Goal: Information Seeking & Learning: Check status

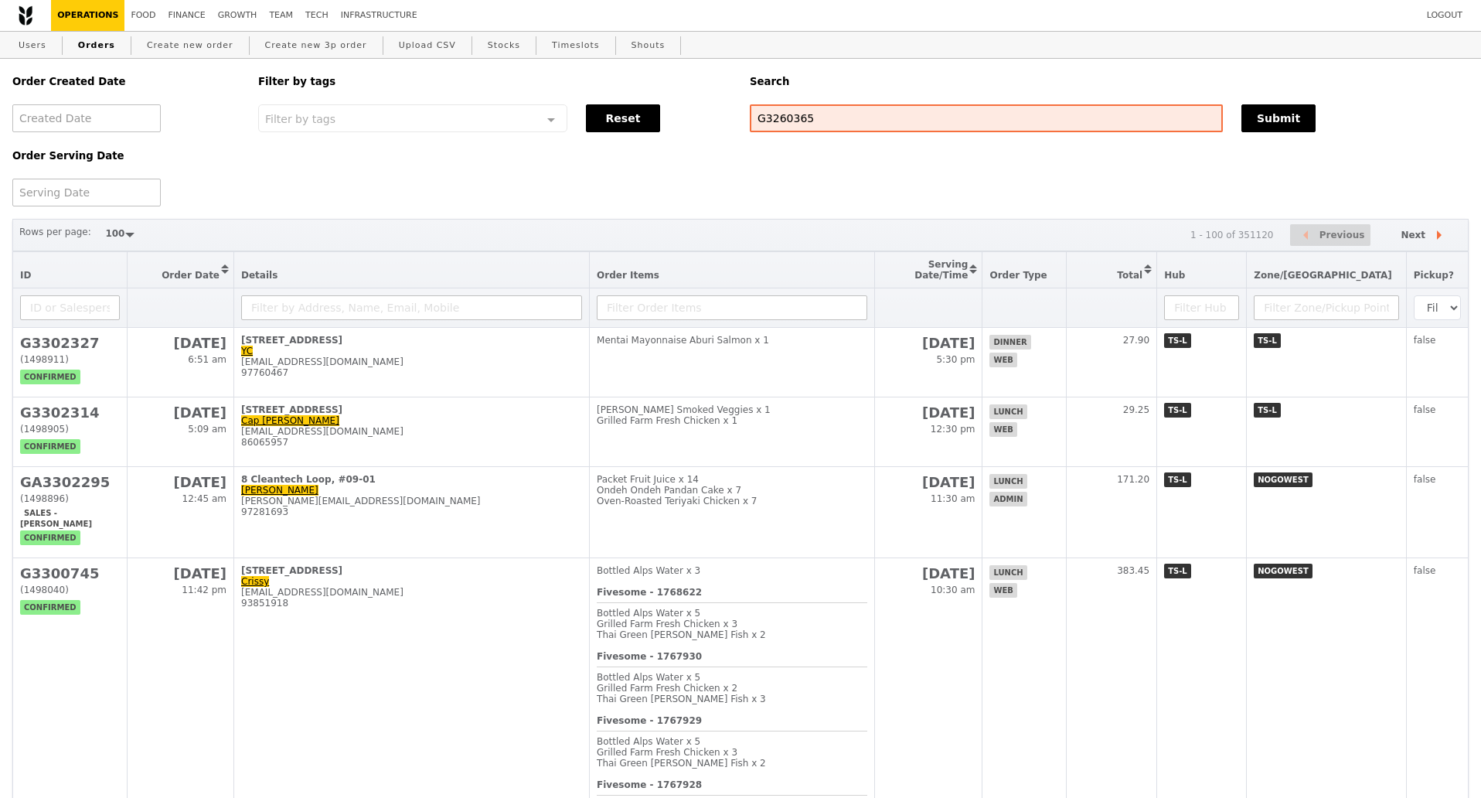
select select "100"
click at [1273, 124] on button "Submit" at bounding box center [1278, 118] width 74 height 28
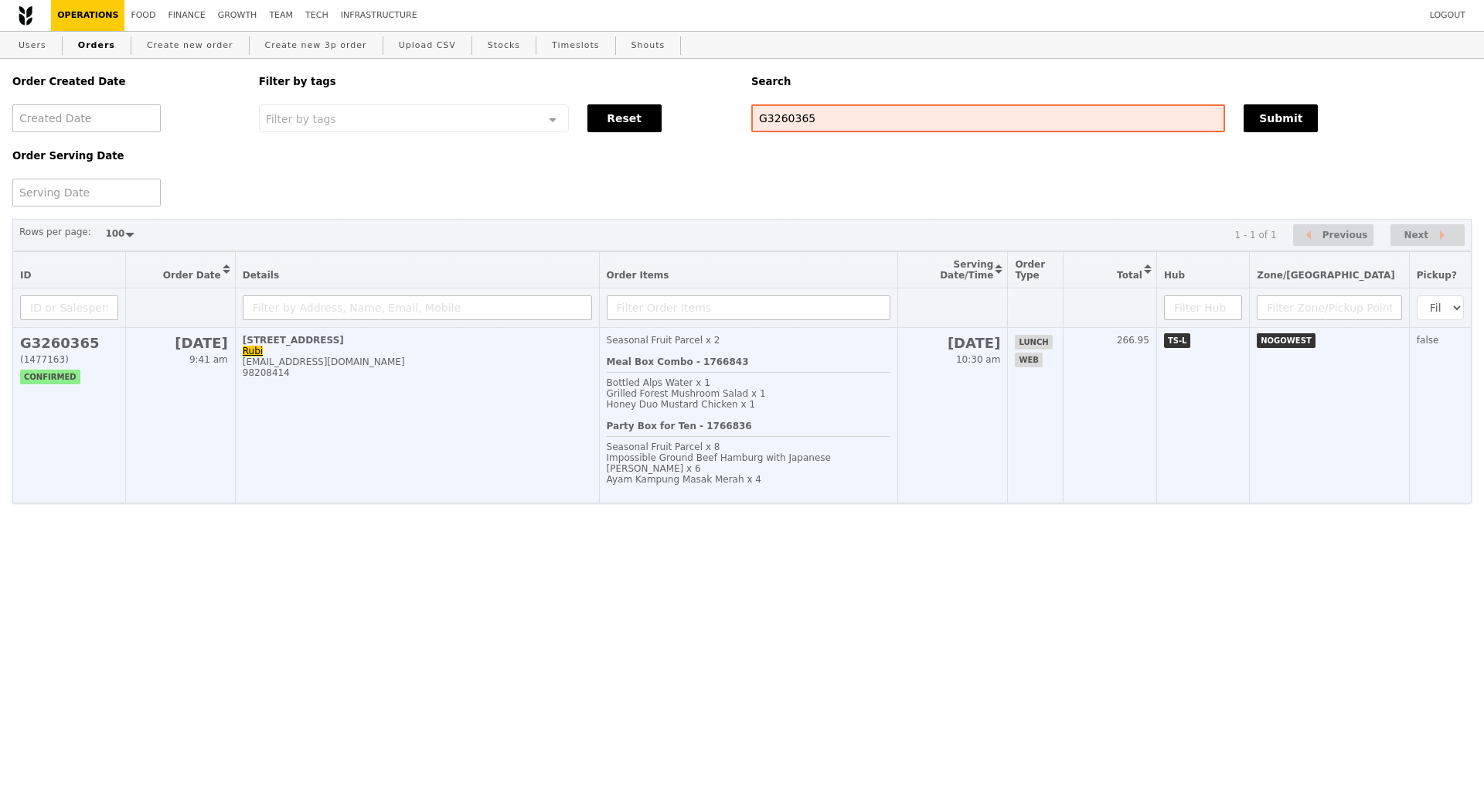
click at [495, 406] on td "[STREET_ADDRESS] Rubi [EMAIL_ADDRESS][DOMAIN_NAME] 98208414" at bounding box center [417, 415] width 364 height 175
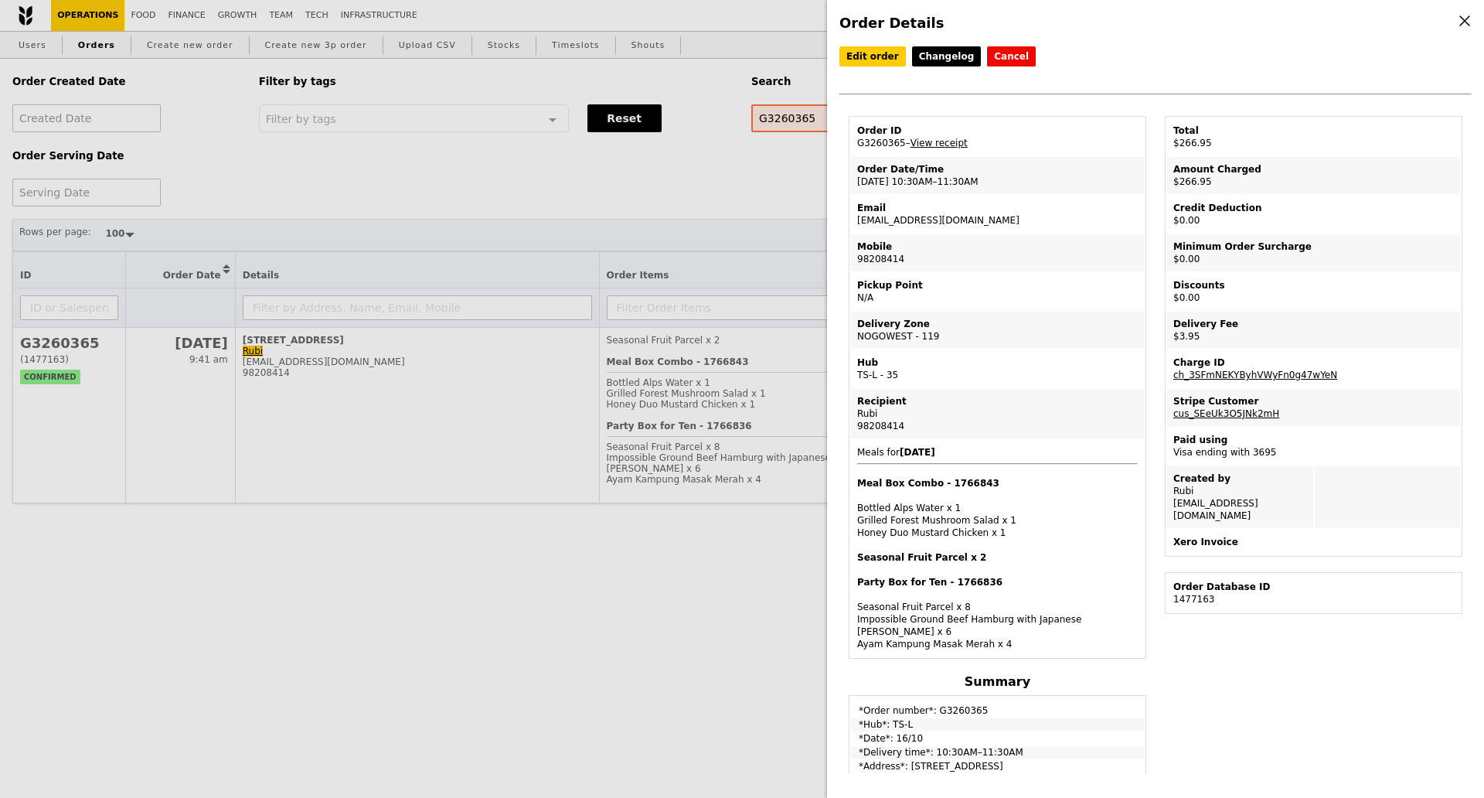
drag, startPoint x: 902, startPoint y: 185, endPoint x: 971, endPoint y: 185, distance: 68.8
click at [971, 185] on td "Order Date/Time [DATE] 10:30AM–11:30AM" at bounding box center [997, 175] width 293 height 37
copy td "10:30AM–11:30AM"
click at [730, 165] on div "Order Details Edit order Changelog Cancel Order ID G3260365 – View receipt Orde…" at bounding box center [742, 399] width 1484 height 798
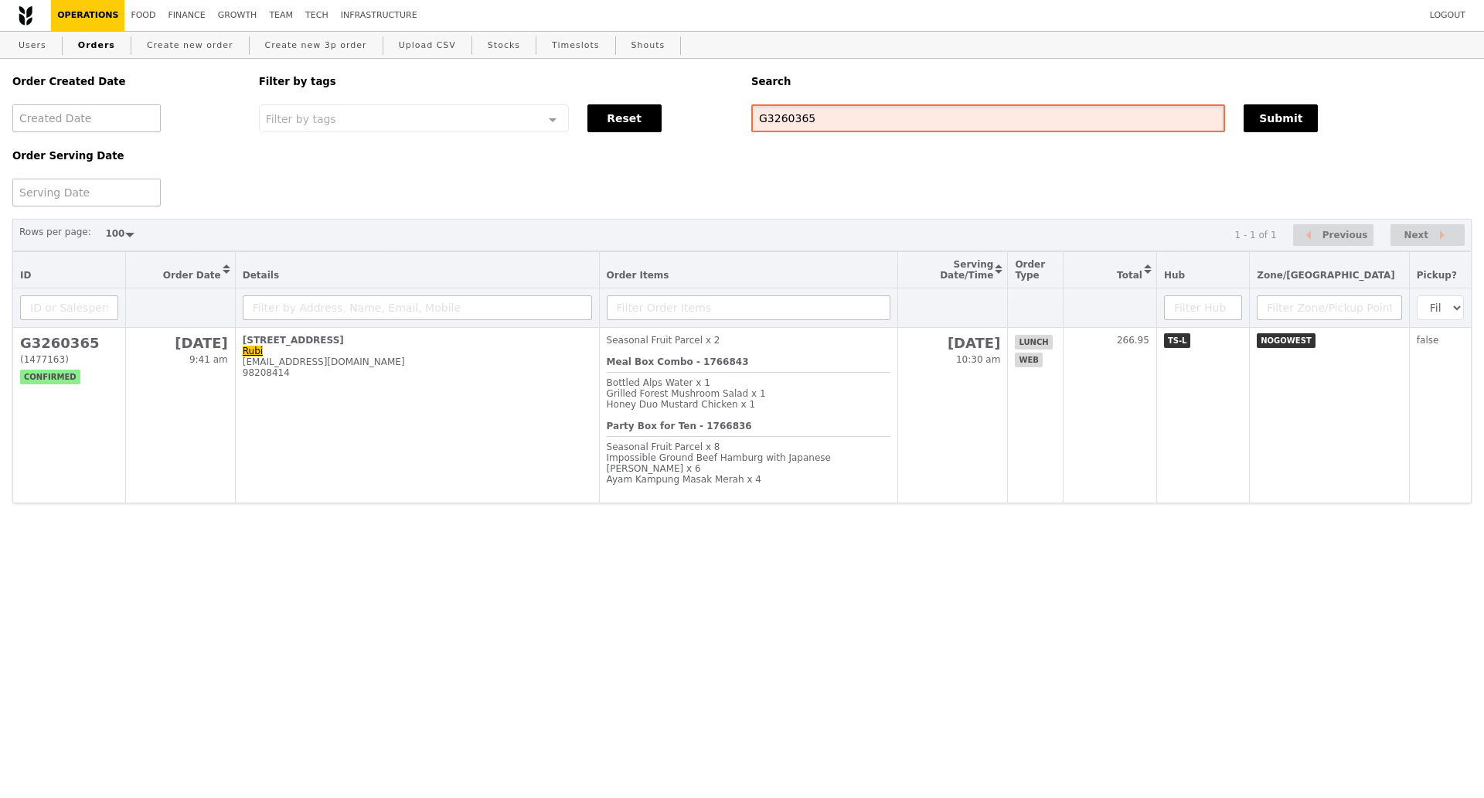
click at [779, 124] on input "G3260365" at bounding box center [988, 118] width 474 height 28
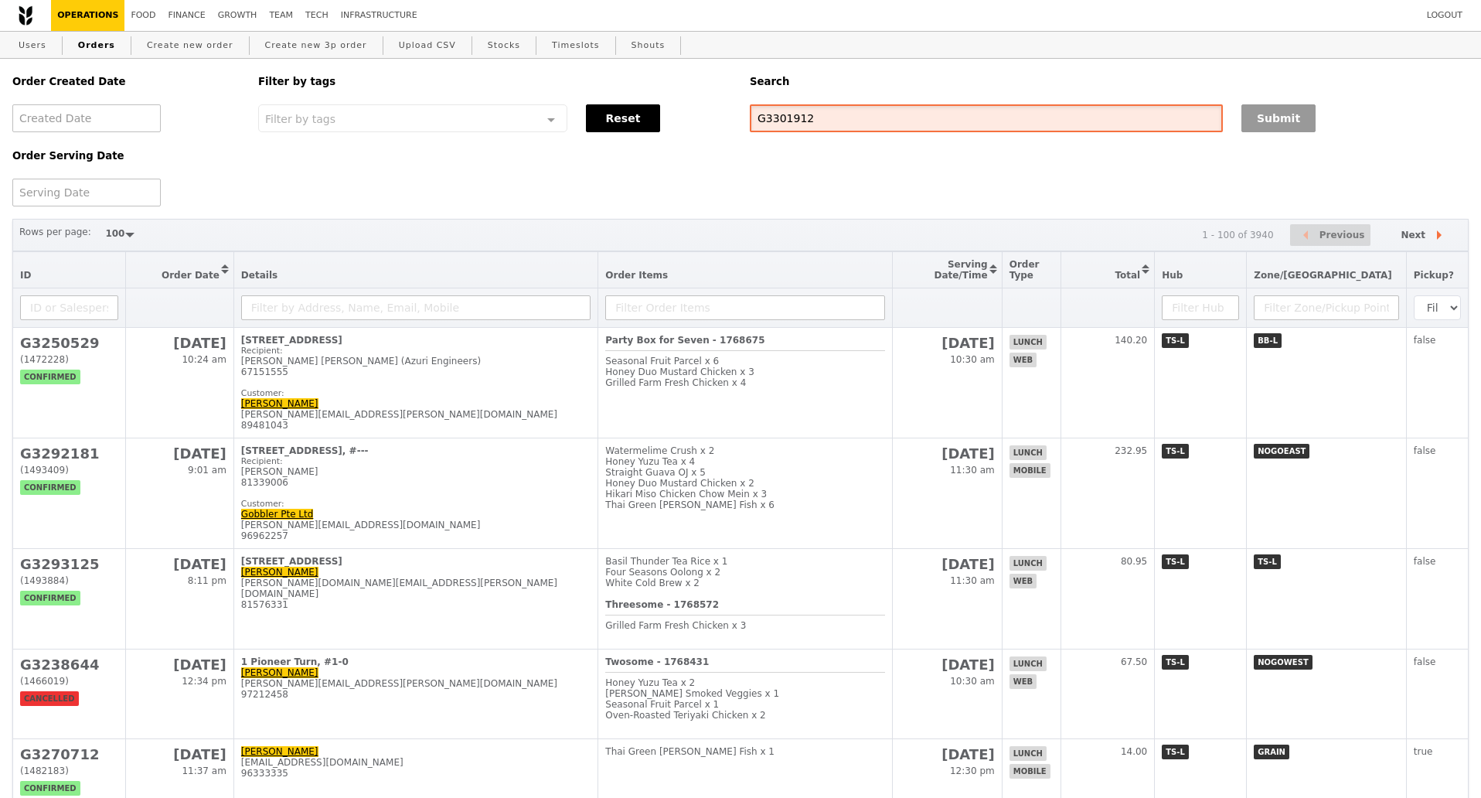
type input "G3301912"
click at [1272, 114] on button "Submit" at bounding box center [1278, 118] width 74 height 28
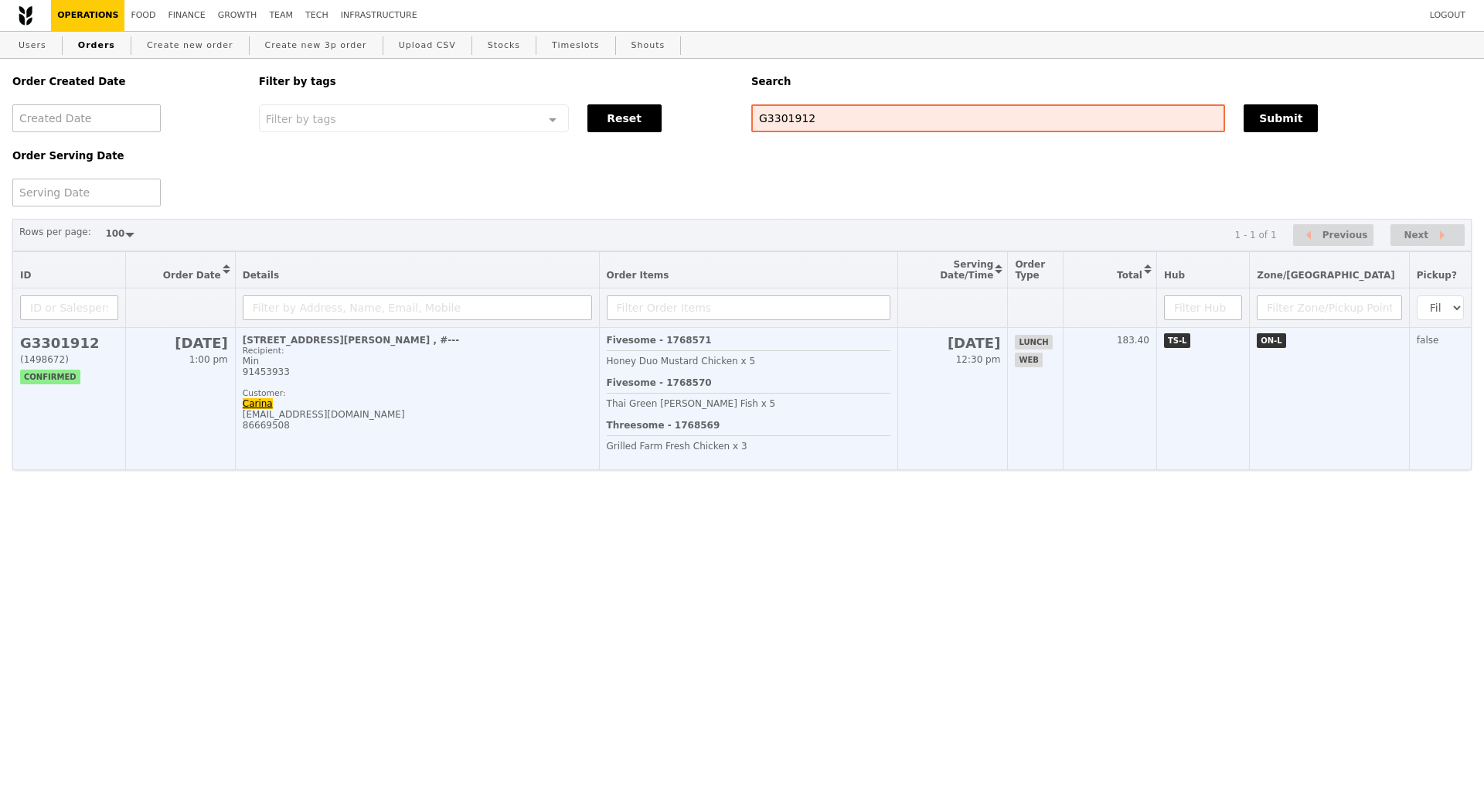
click at [444, 398] on div "Customer:" at bounding box center [417, 393] width 349 height 10
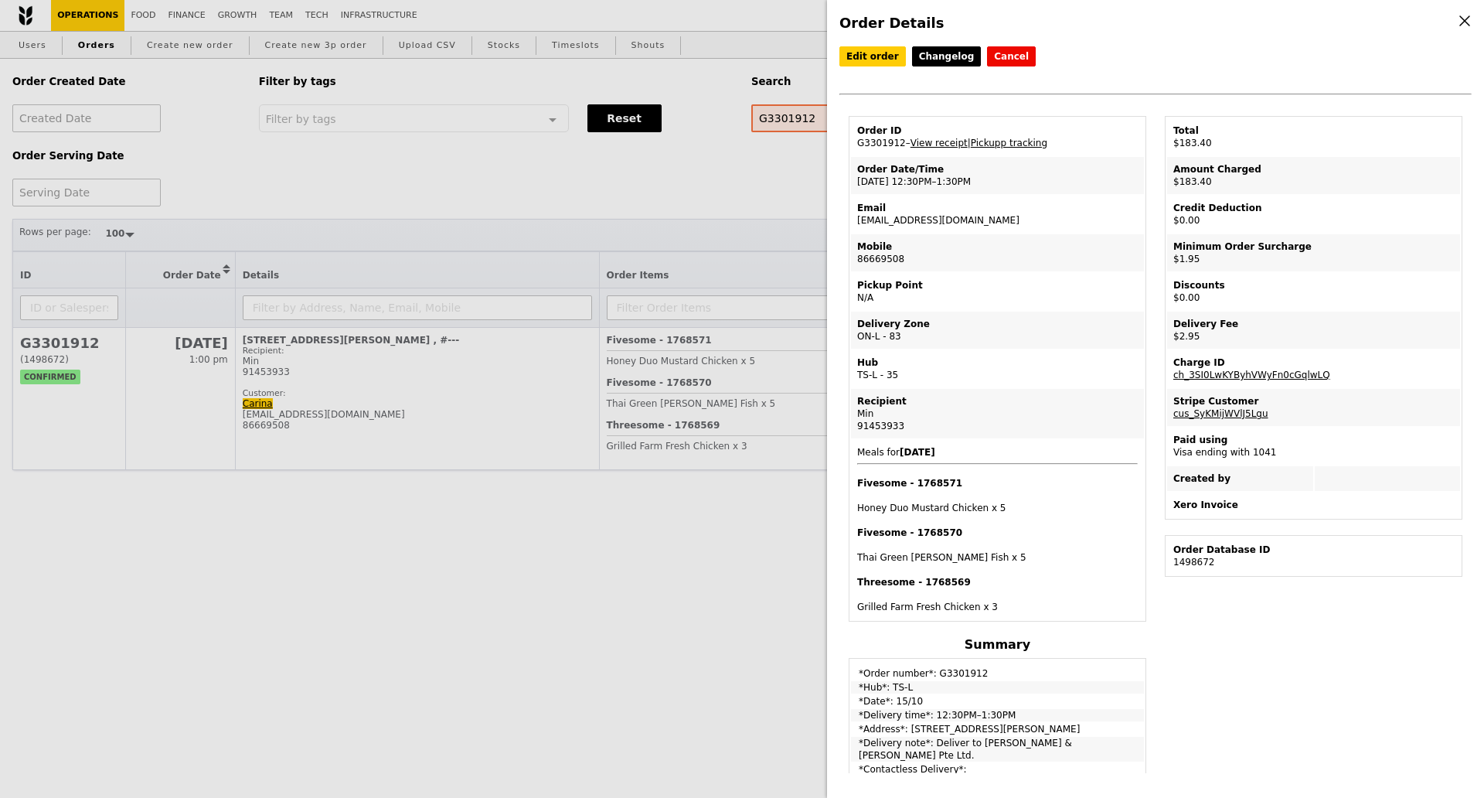
click at [697, 185] on div "Order Details Edit order Changelog Cancel Order ID G3301912 – View receipt | Pi…" at bounding box center [742, 399] width 1484 height 798
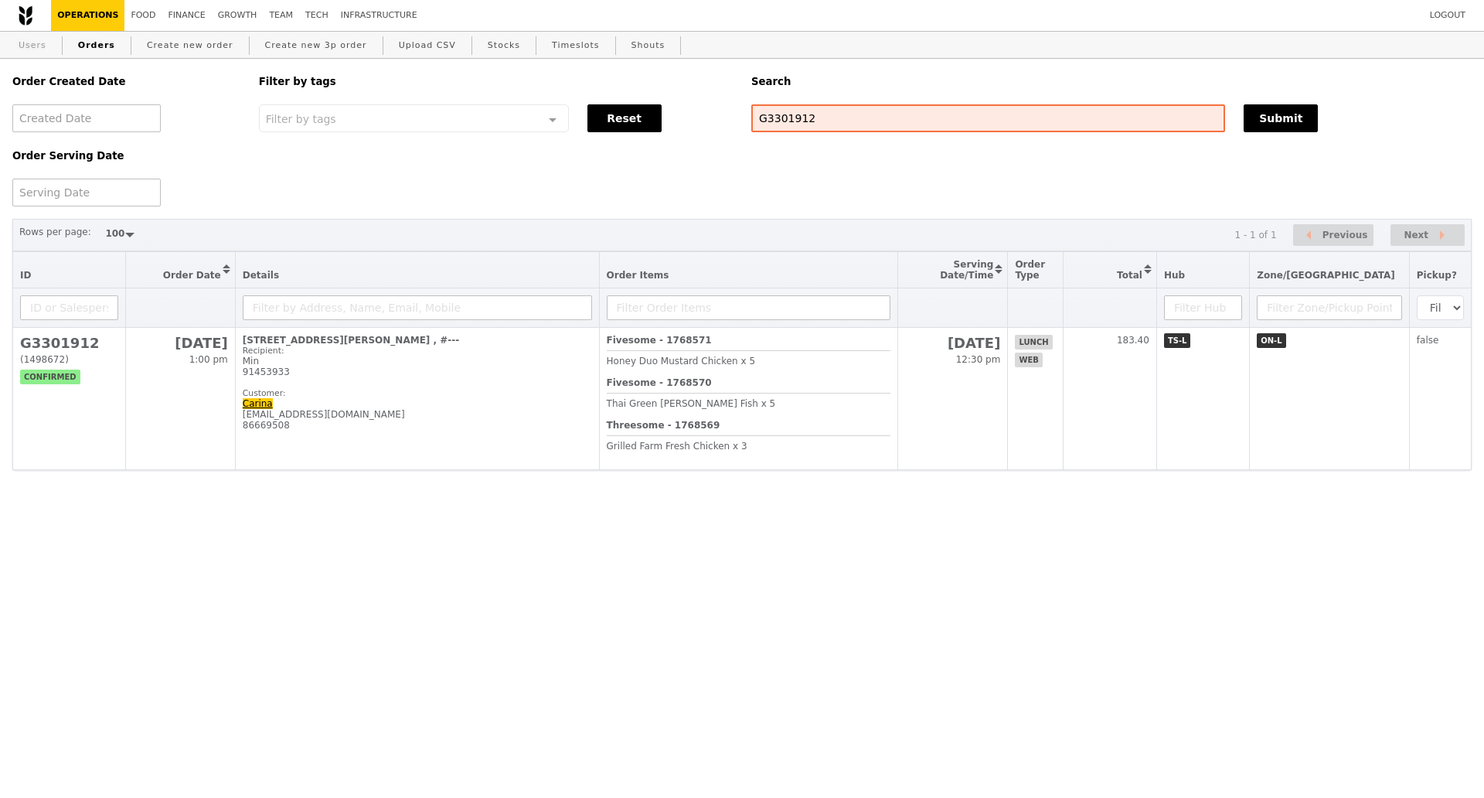
click at [39, 42] on link "Users" at bounding box center [32, 46] width 40 height 28
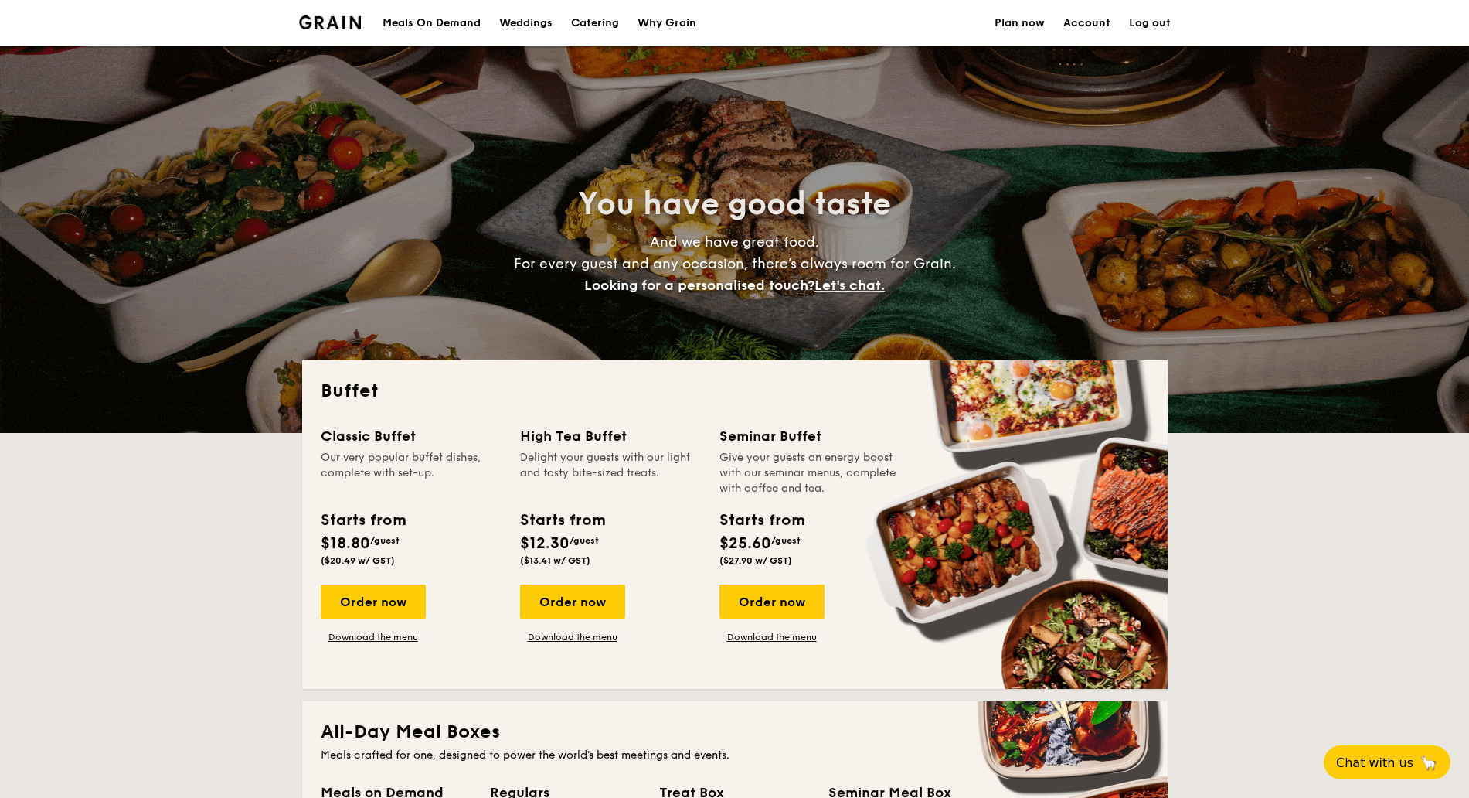
select select
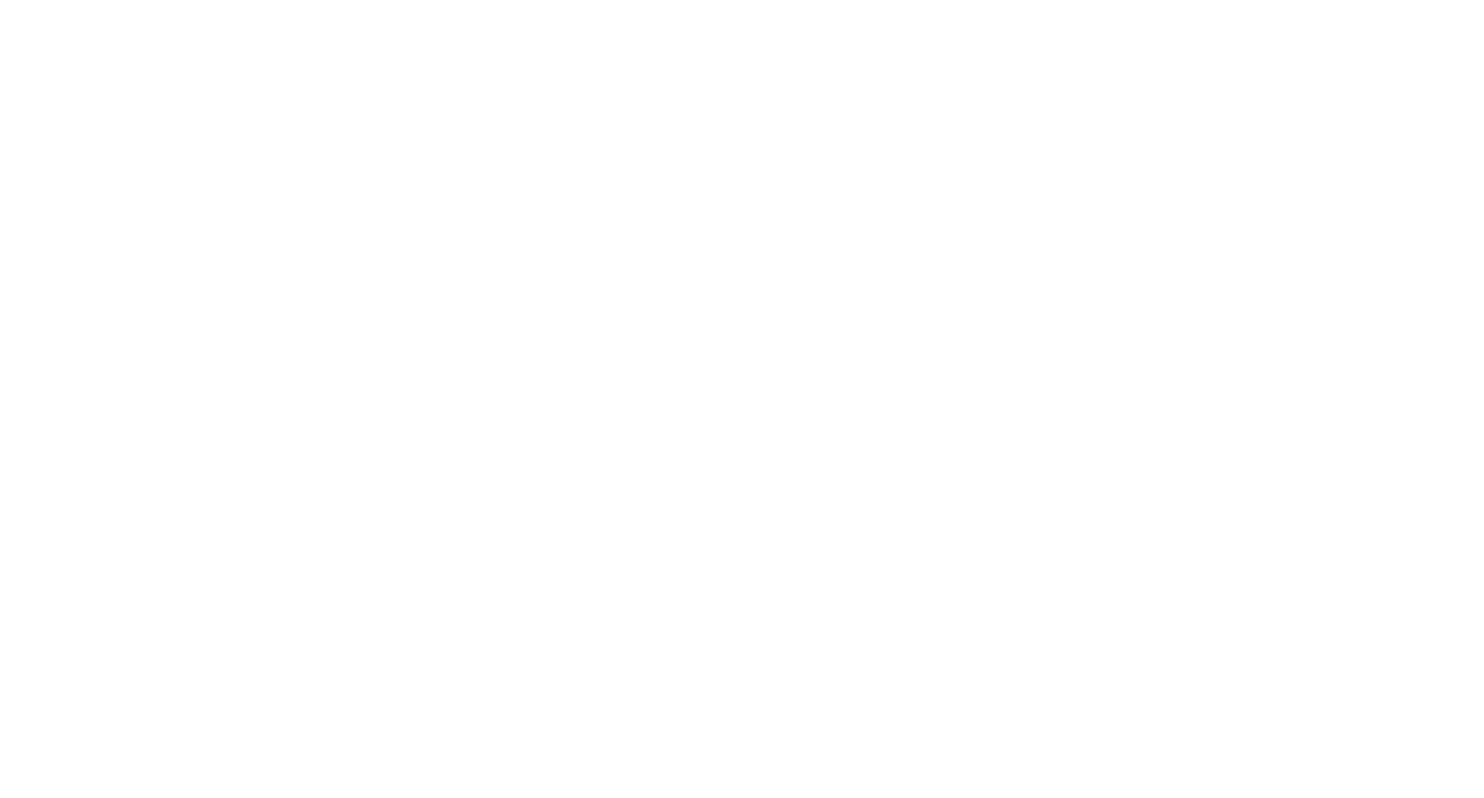
select select "100"
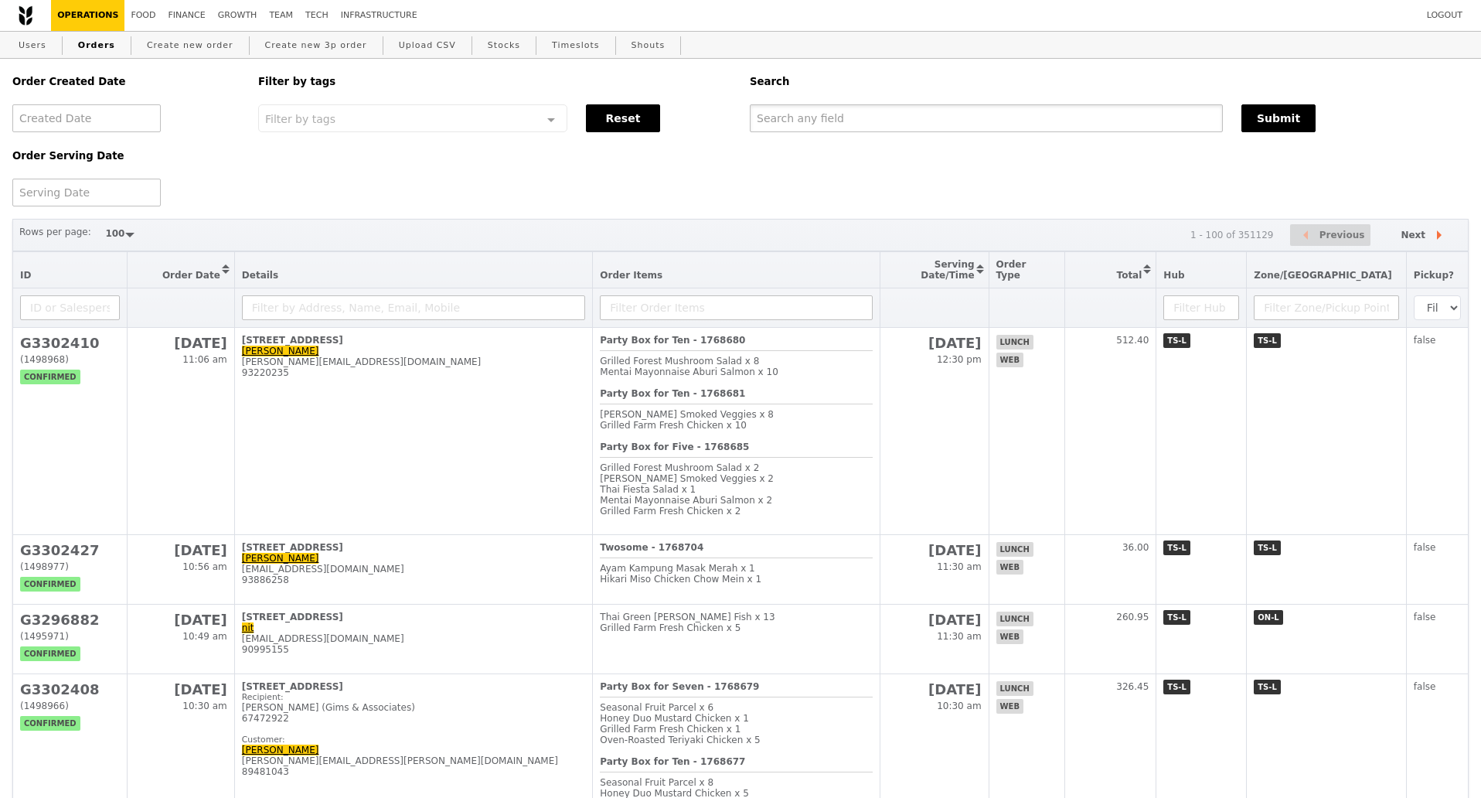
click at [929, 121] on input "text" at bounding box center [986, 118] width 473 height 28
paste input "62755775"
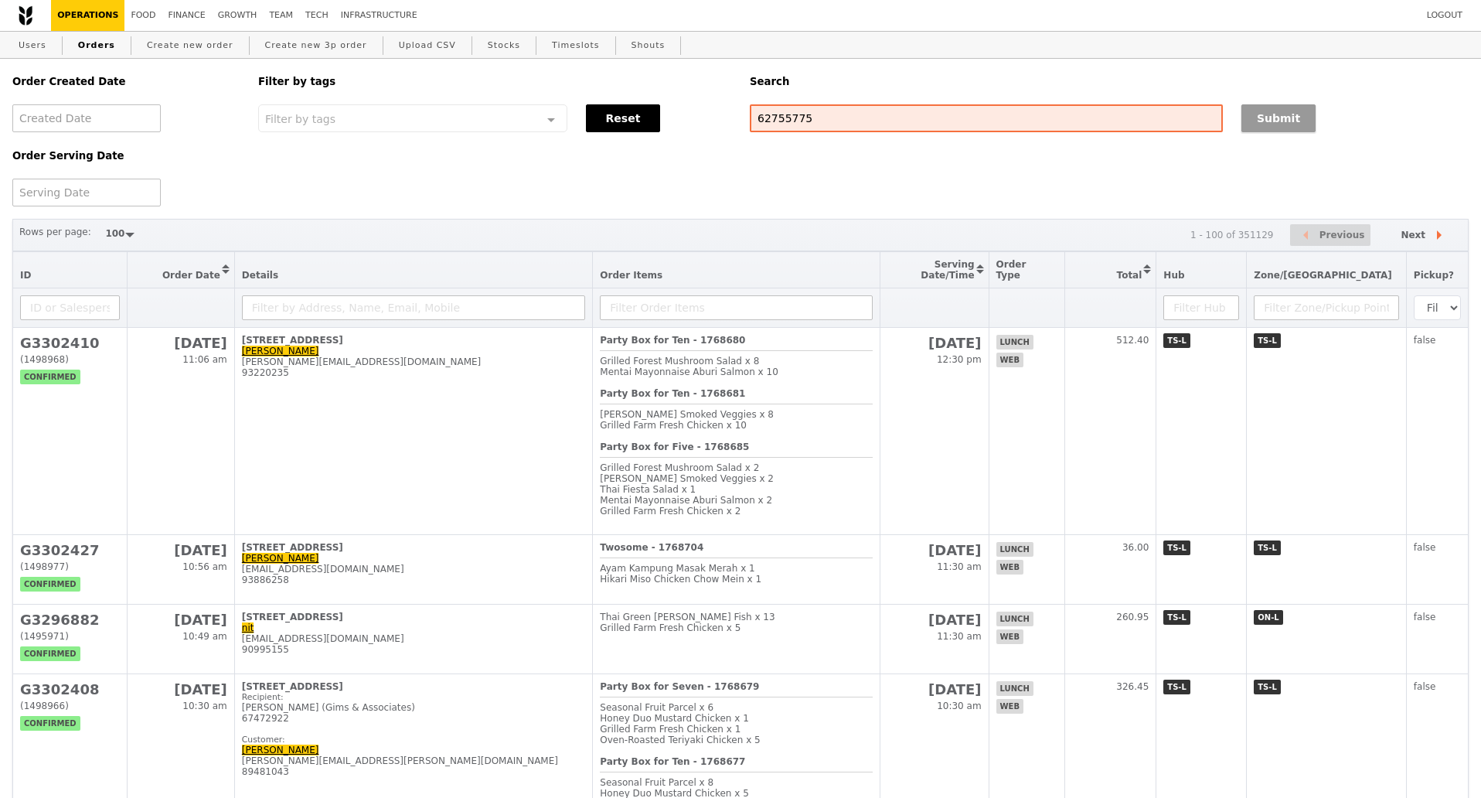
click at [1257, 111] on button "Submit" at bounding box center [1278, 118] width 74 height 28
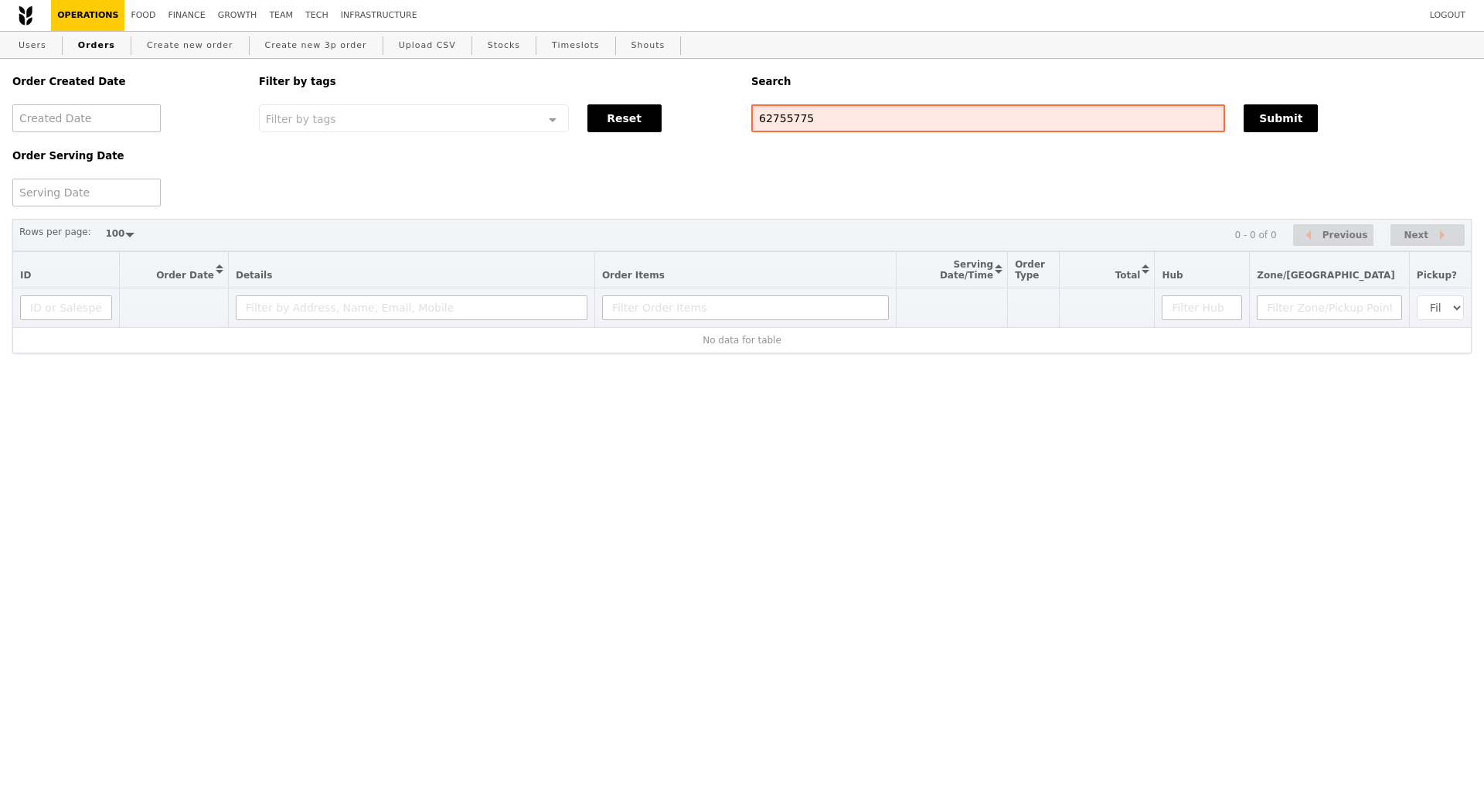
click at [789, 117] on input "62755775" at bounding box center [988, 118] width 474 height 28
paste input "G3301746"
click at [1245, 120] on button "Submit" at bounding box center [1281, 118] width 74 height 28
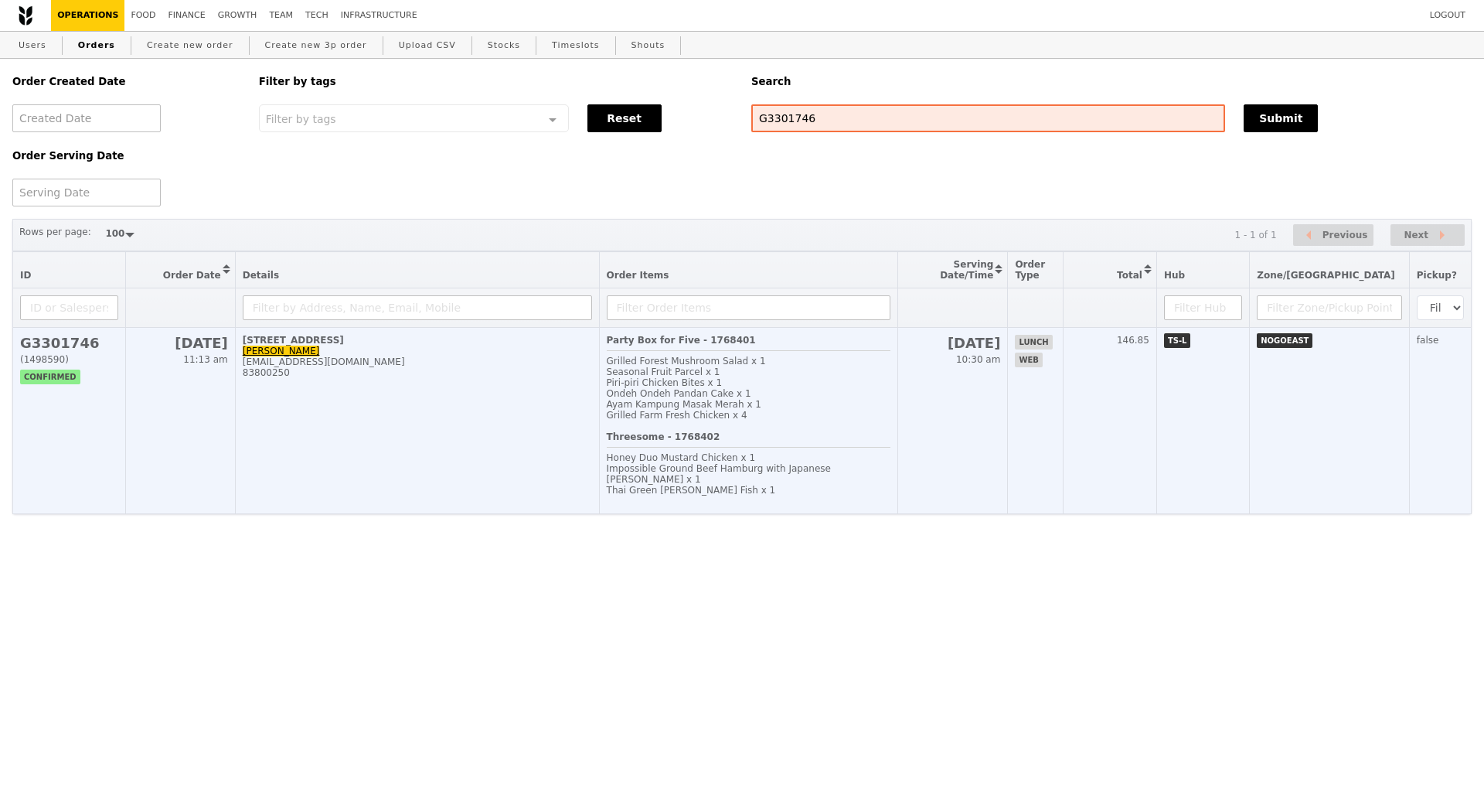
click at [400, 424] on td "50 Alps Avenue, #04-01 Renee renee_dexavier@yahoo.com 83800250" at bounding box center [417, 421] width 364 height 186
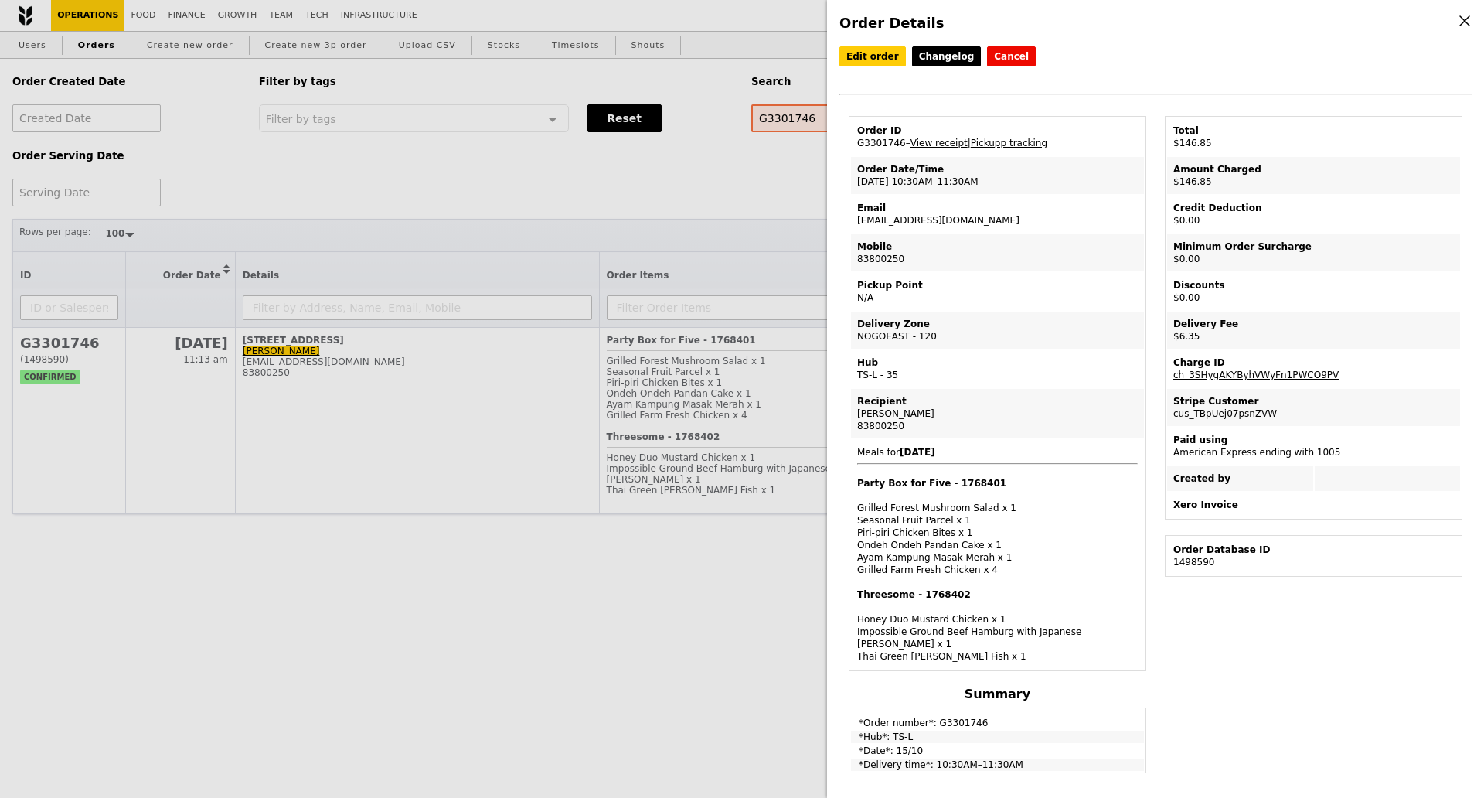
click at [1281, 624] on div "Edit order Changelog Cancel Order ID G3301746 – View receipt | Pickupp tracking…" at bounding box center [1155, 409] width 632 height 727
click at [1465, 638] on div "Edit order Changelog Cancel Order ID G3301746 – View receipt | Pickupp tracking…" at bounding box center [1155, 409] width 632 height 727
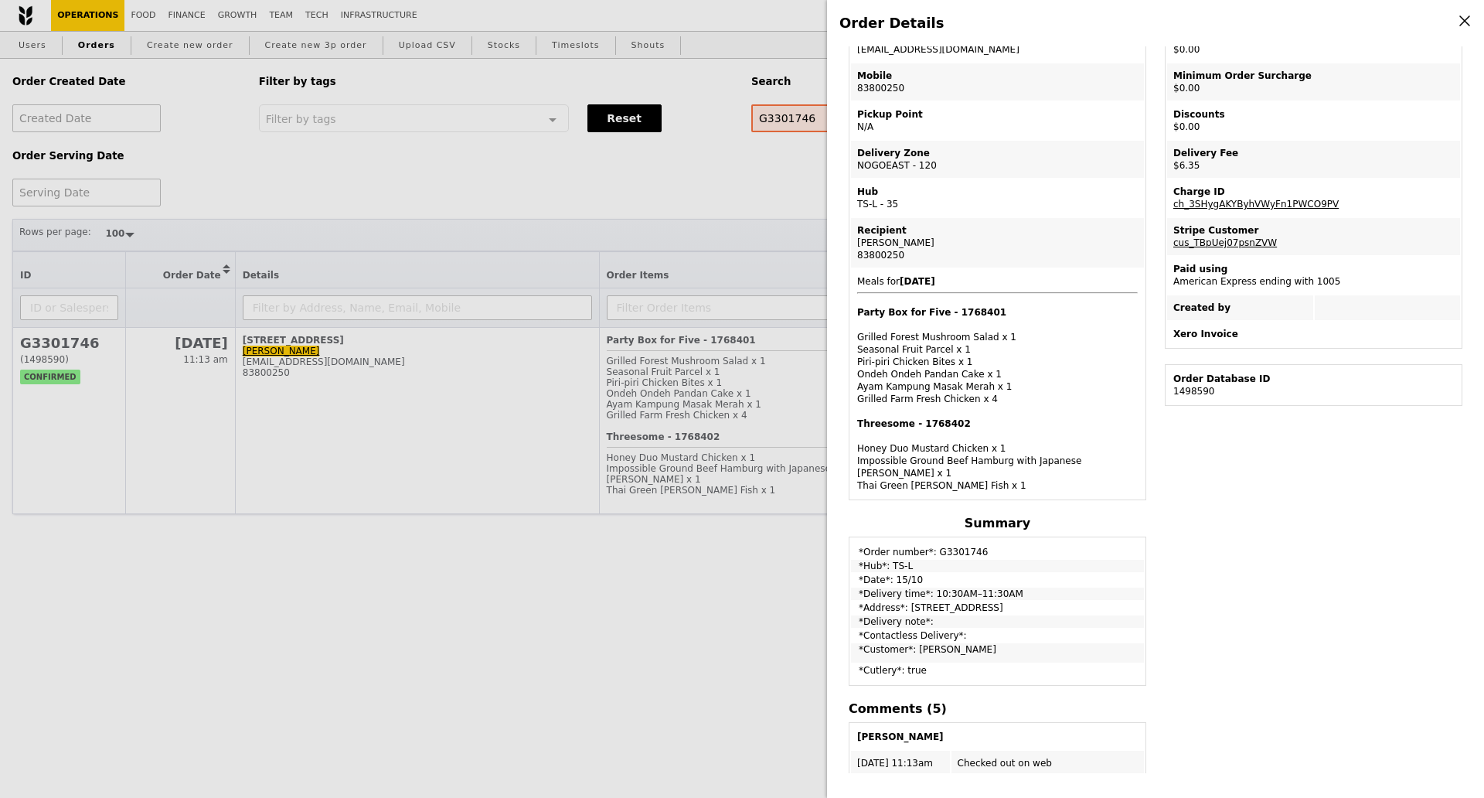
scroll to position [97, 0]
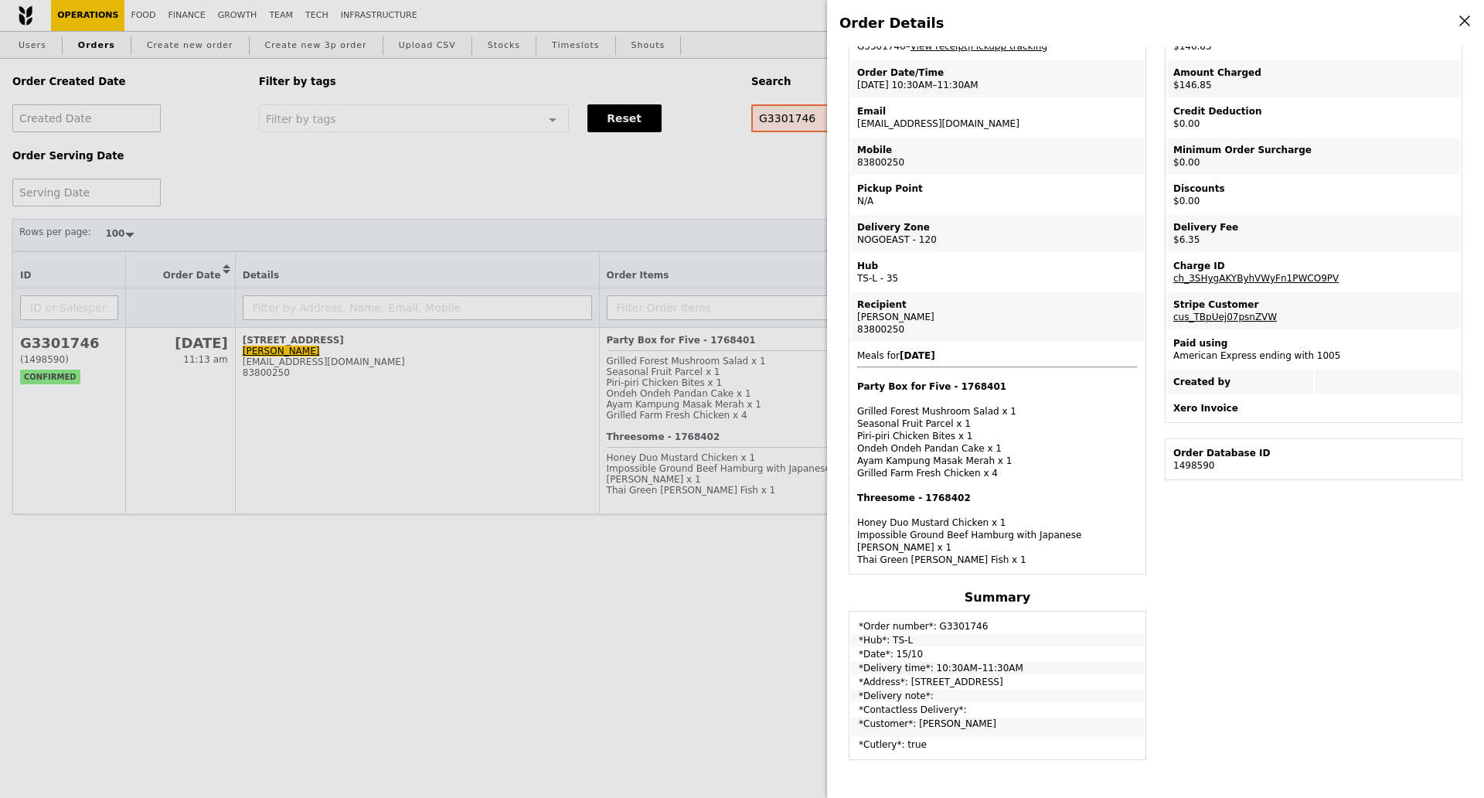
click at [304, 444] on div "Order Details Edit order Changelog Cancel Order ID G3301746 – View receipt | Pi…" at bounding box center [742, 399] width 1484 height 798
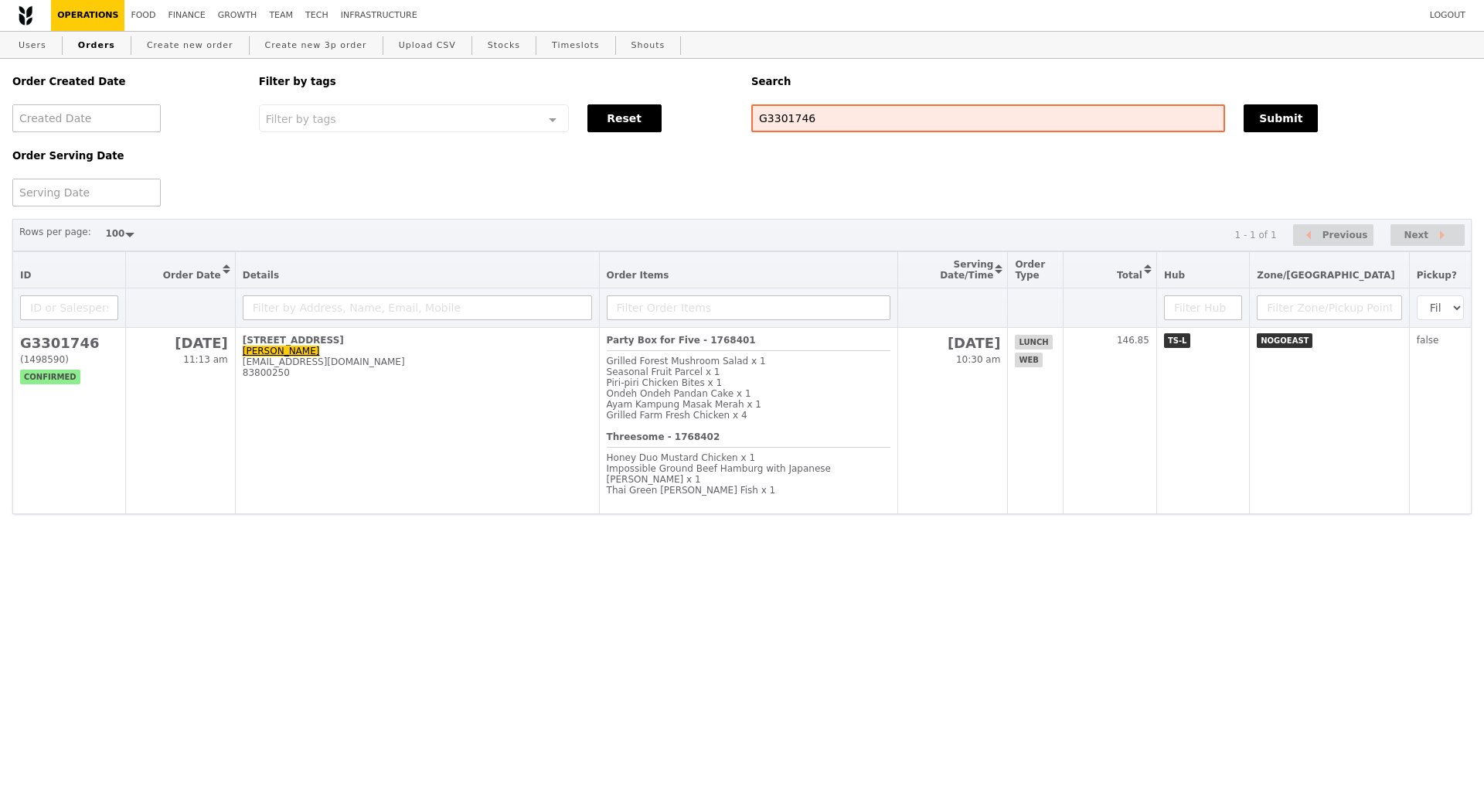
scroll to position [162, 0]
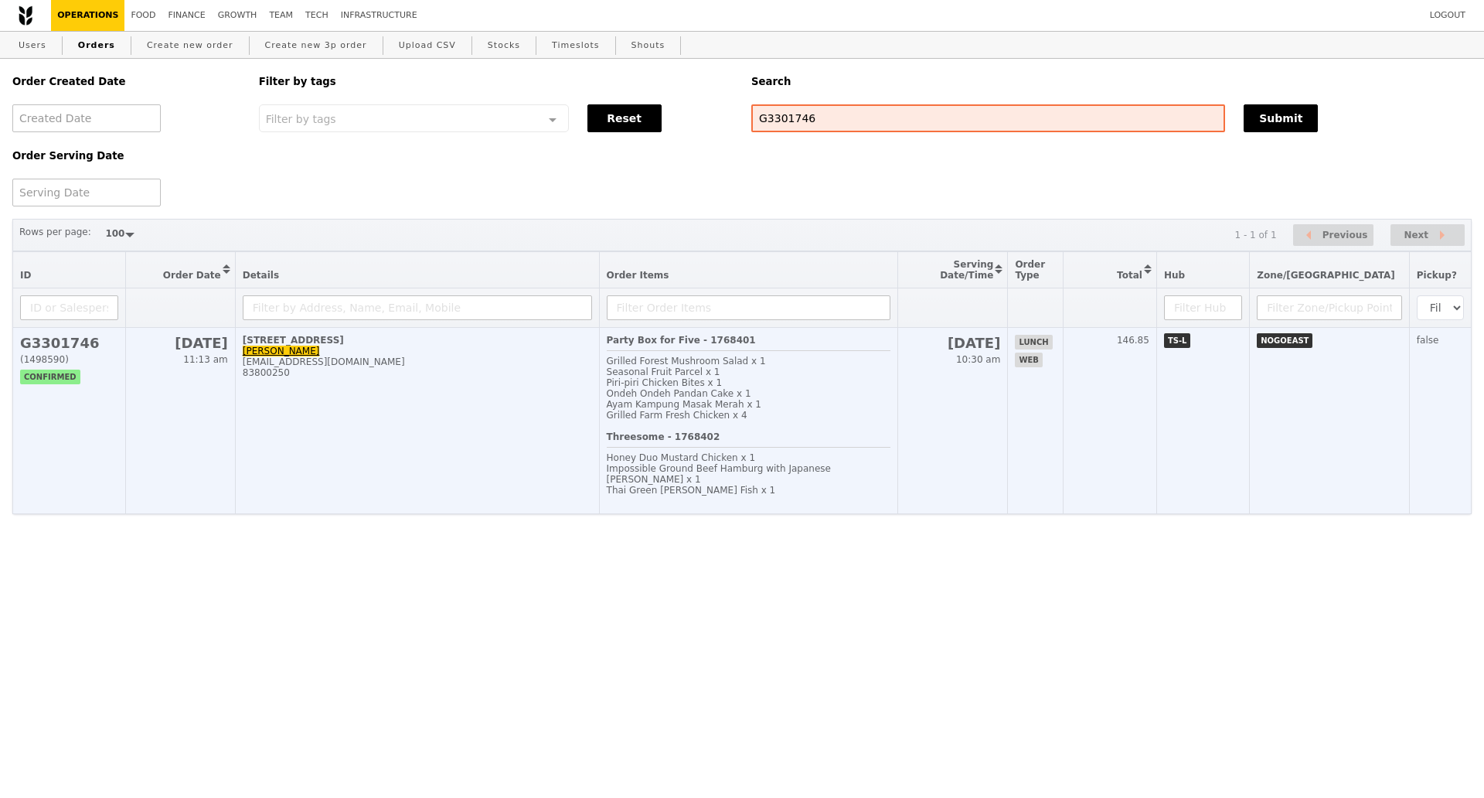
click at [584, 398] on td "50 Alps Avenue, #04-01 Renee renee_dexavier@yahoo.com 83800250" at bounding box center [417, 421] width 364 height 186
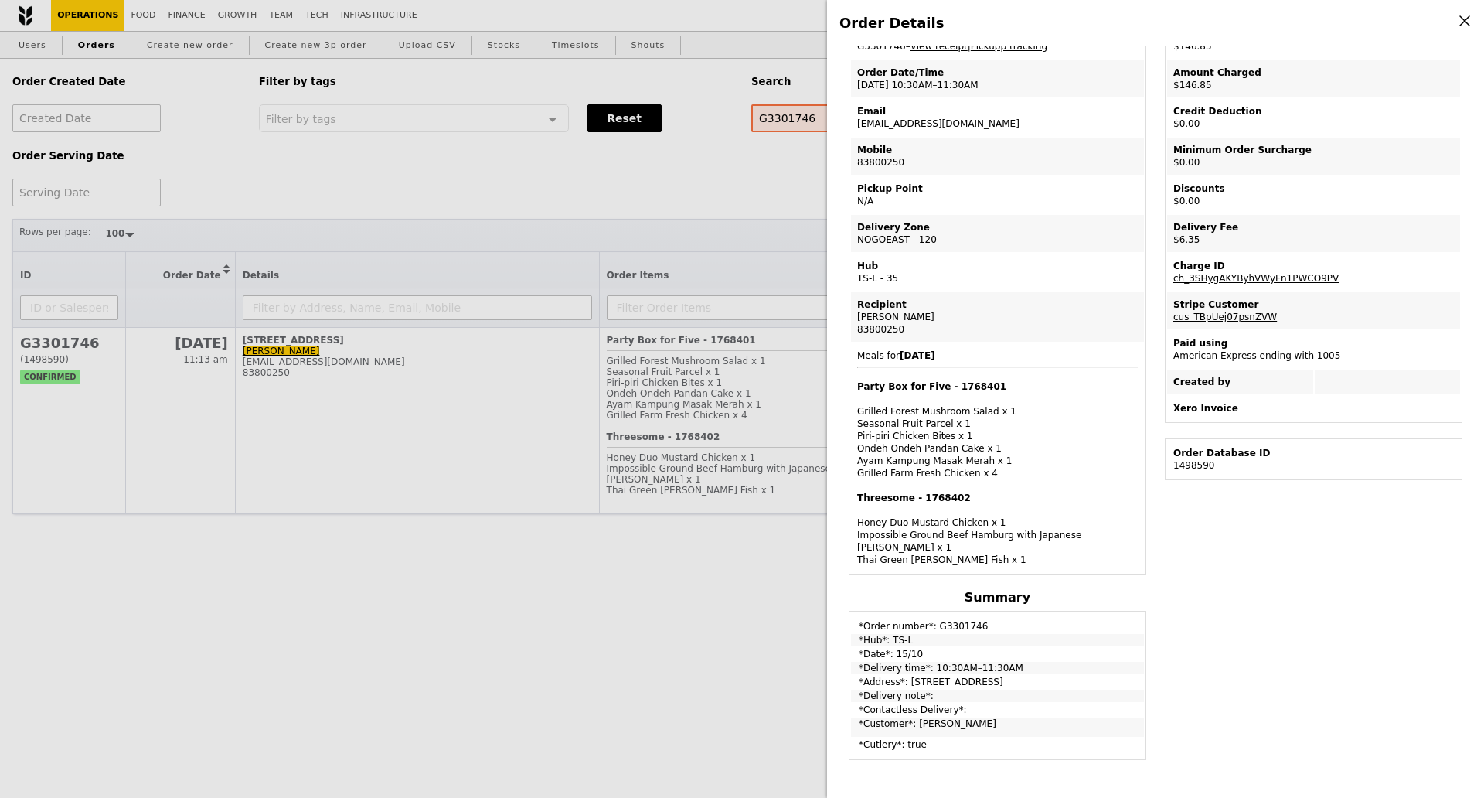
click at [781, 119] on div "Order Details Edit order Changelog Cancel Order ID G3301746 – View receipt | Pi…" at bounding box center [742, 399] width 1484 height 798
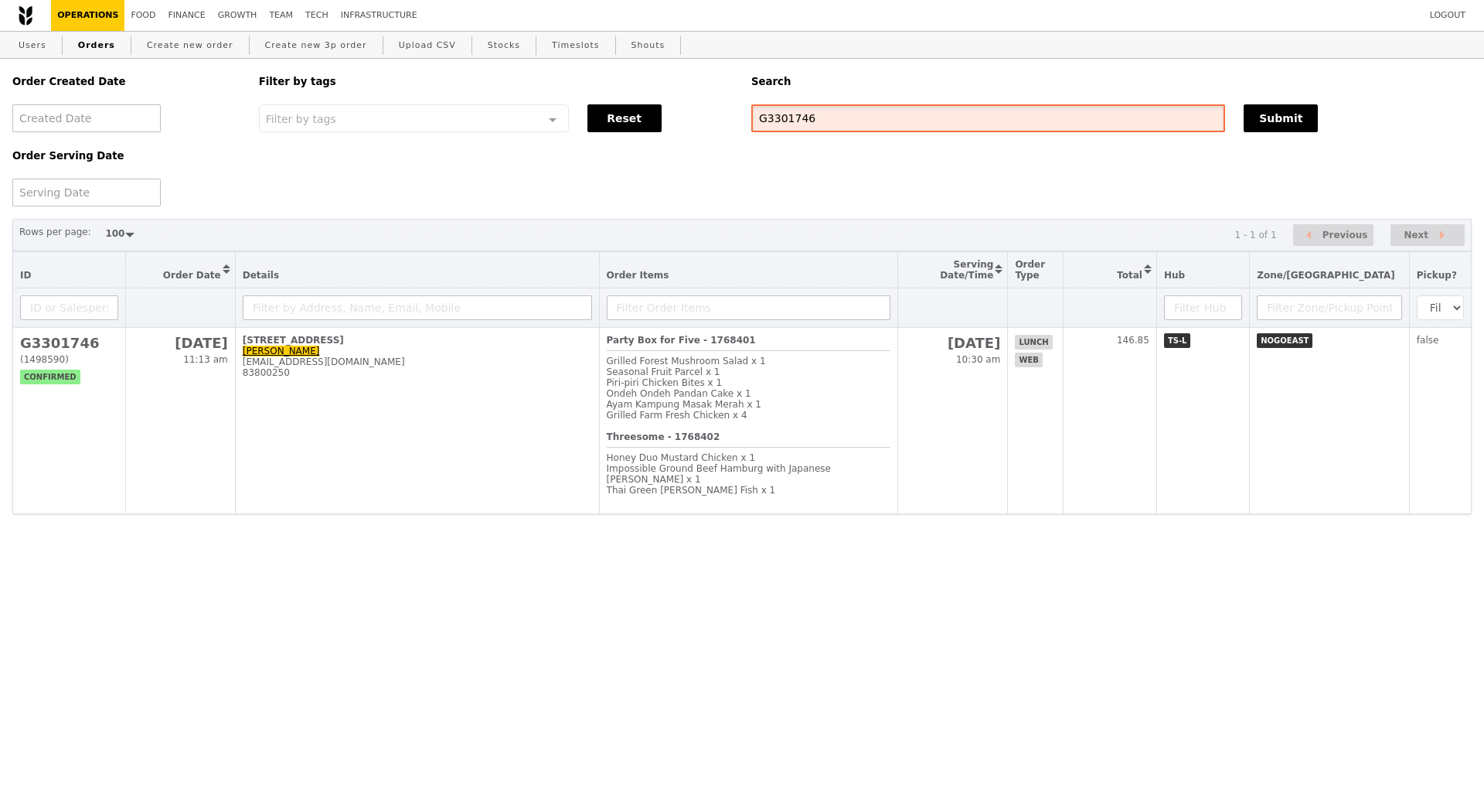
click at [781, 119] on input "G3301746" at bounding box center [988, 118] width 474 height 28
paste input "272645"
click at [1265, 118] on button "Submit" at bounding box center [1281, 118] width 74 height 28
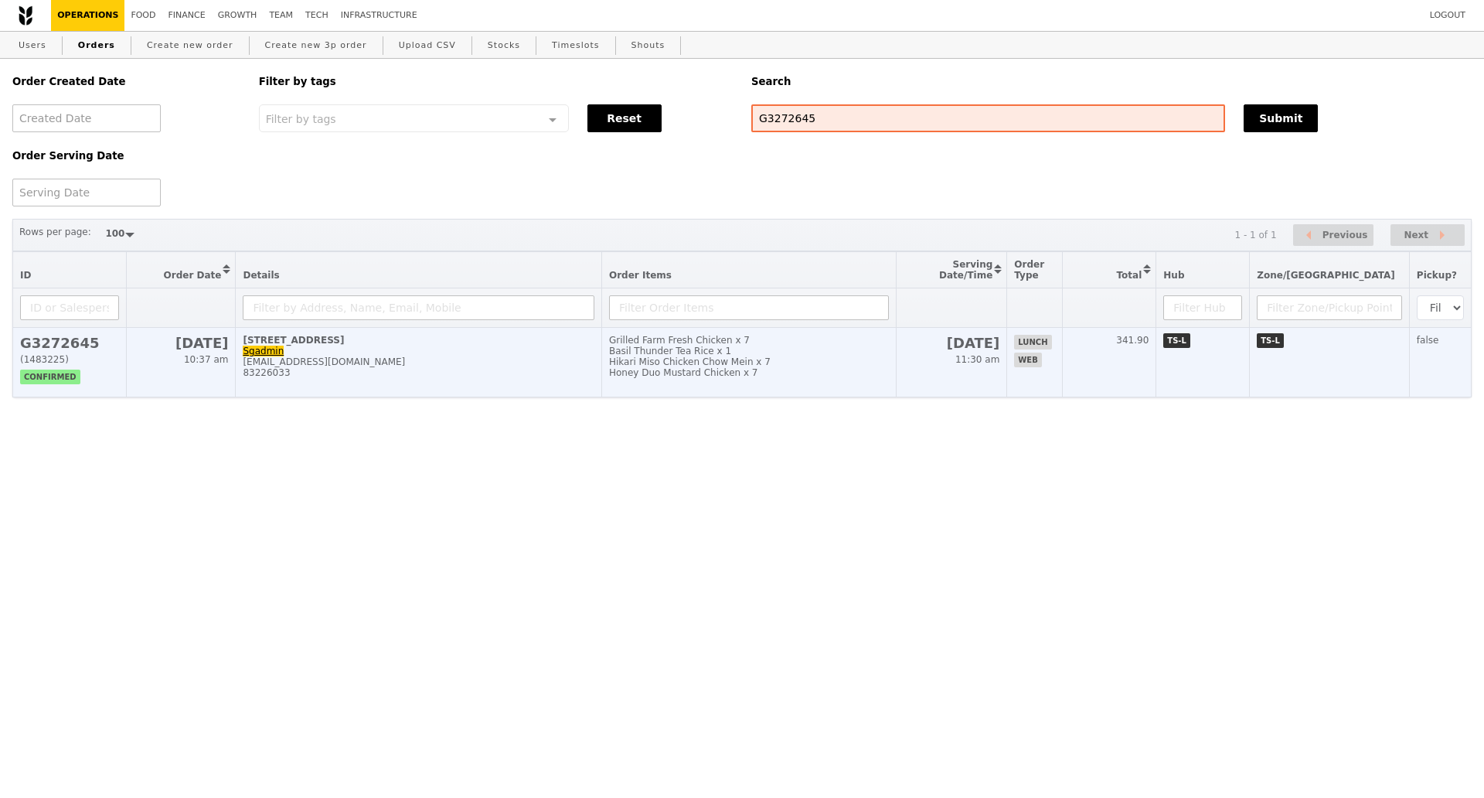
click at [477, 367] on div "[EMAIL_ADDRESS][DOMAIN_NAME]" at bounding box center [419, 361] width 352 height 11
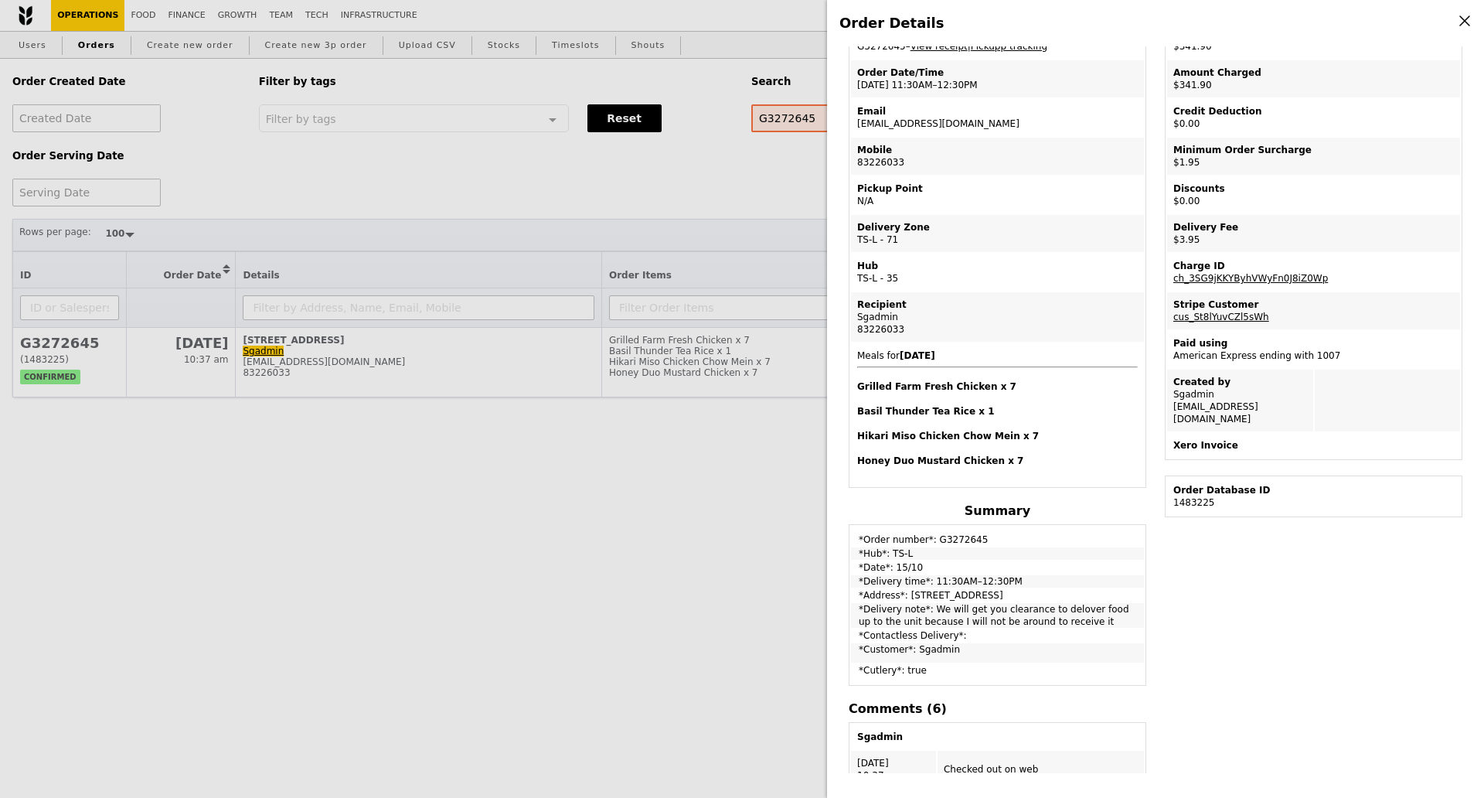
click at [1243, 640] on div "Edit order Changelog Cancel Order ID G3272645 – View receipt | Pickupp tracking…" at bounding box center [1155, 409] width 632 height 727
click at [873, 333] on div "83226033" at bounding box center [997, 329] width 281 height 12
copy div "83226033"
click at [873, 333] on div "83226033" at bounding box center [997, 329] width 281 height 12
drag, startPoint x: 862, startPoint y: 616, endPoint x: 1067, endPoint y: 629, distance: 205.2
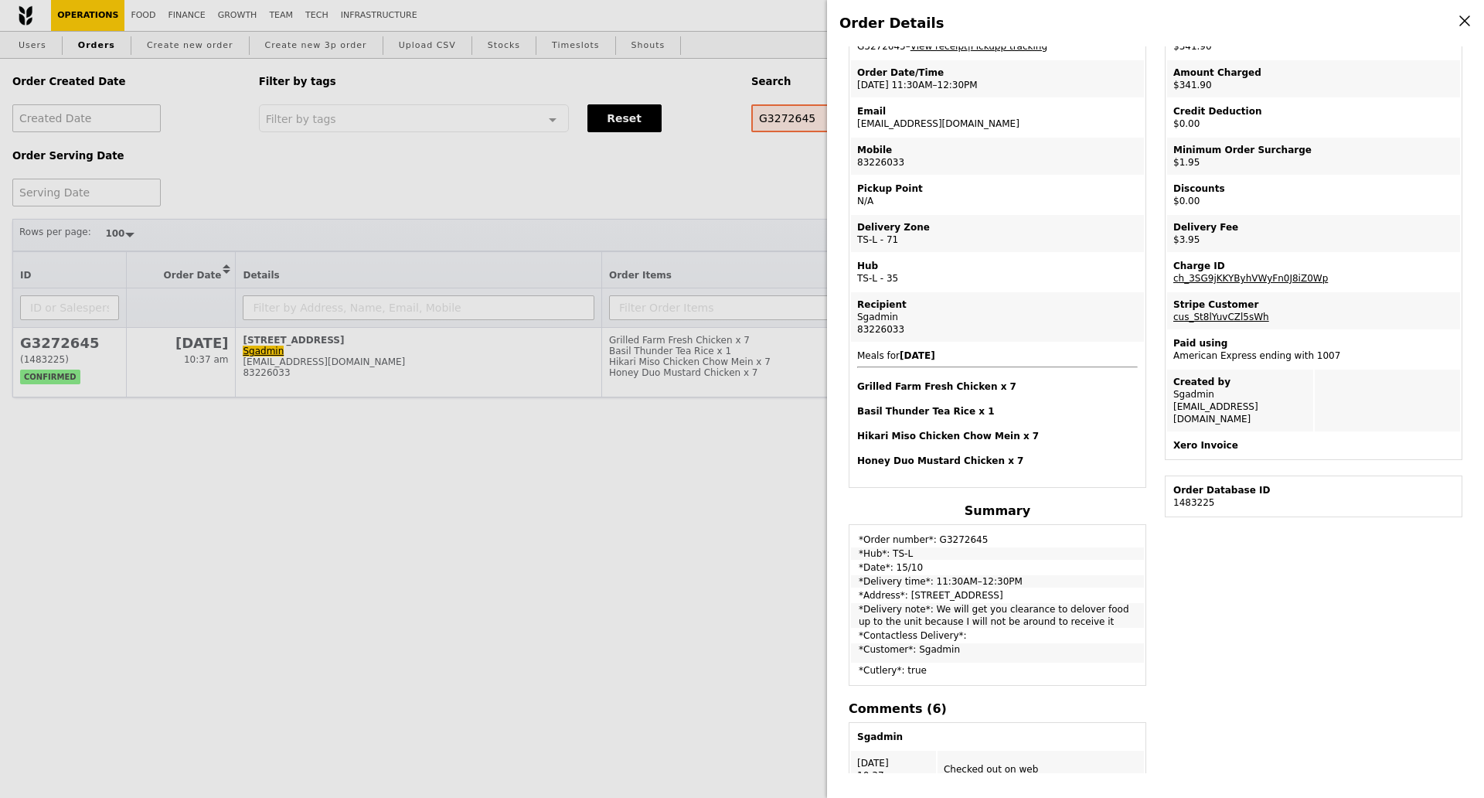
click at [1067, 628] on td "*Delivery note*: We will get you clearance to delover food up to the unit becau…" at bounding box center [997, 615] width 293 height 25
copy td "Delivery note*: We will get you clearance to delover food up to the unit becaus…"
drag, startPoint x: 744, startPoint y: 203, endPoint x: 763, endPoint y: 123, distance: 82.7
click at [763, 123] on div "Order Details Edit order Changelog Cancel Order ID G3272645 – View receipt | Pi…" at bounding box center [742, 399] width 1484 height 798
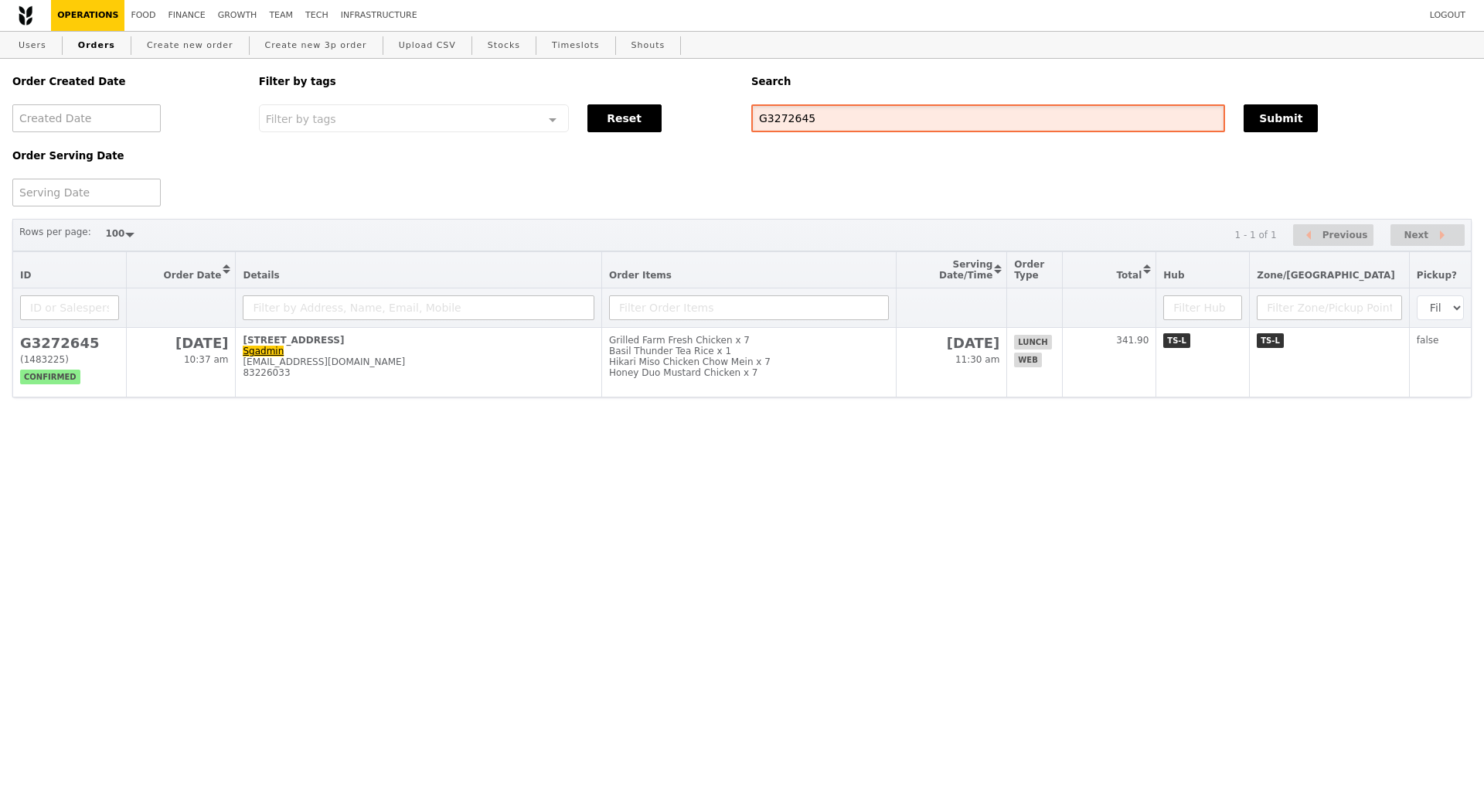
click at [763, 123] on input "G3272645" at bounding box center [988, 118] width 474 height 28
paste input "99614"
click at [1257, 110] on button "Submit" at bounding box center [1281, 118] width 74 height 28
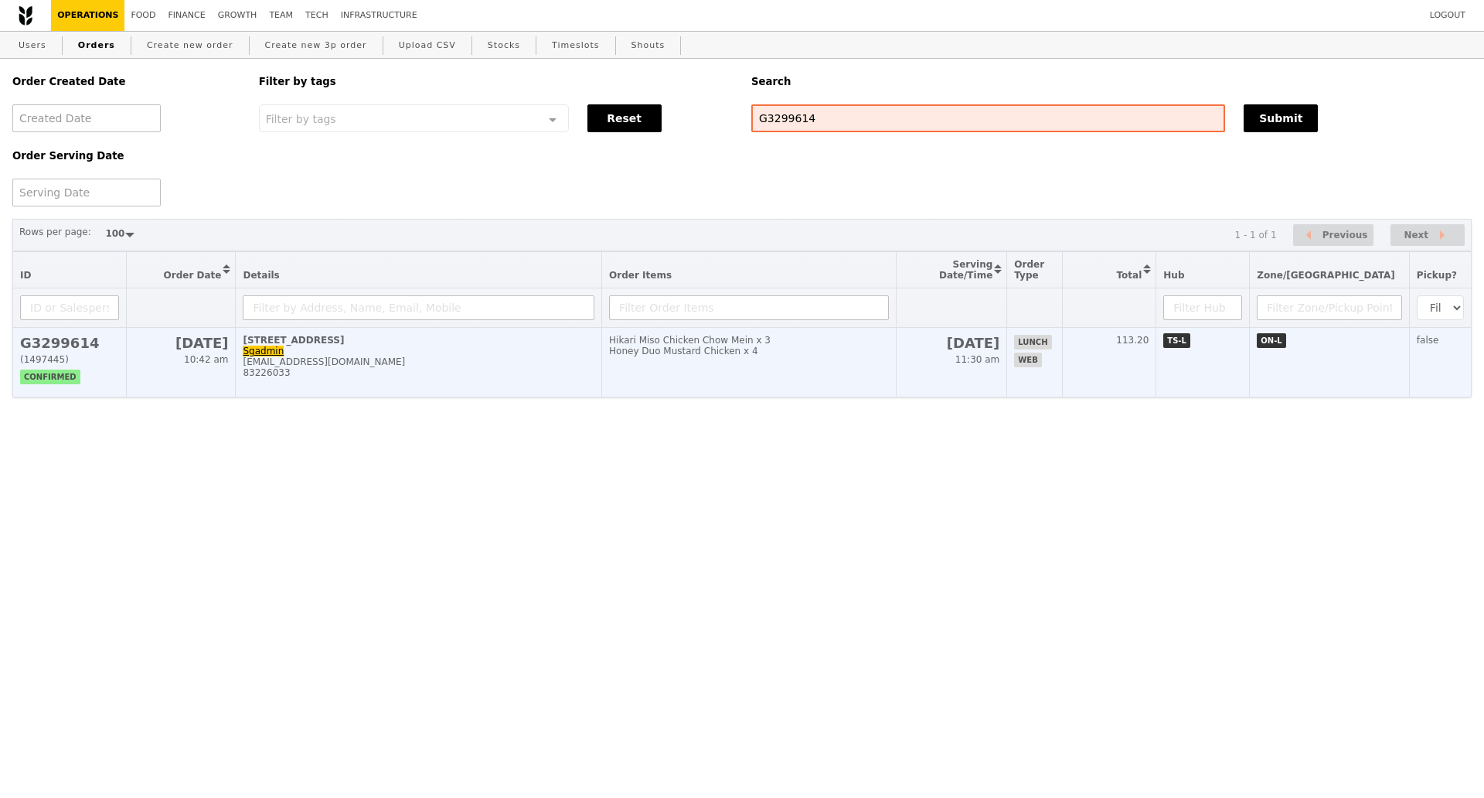
click at [512, 397] on td "21 Biopolis Road, #02-24 Sgadmin sgadmin@adm.com 83226033" at bounding box center [419, 363] width 366 height 70
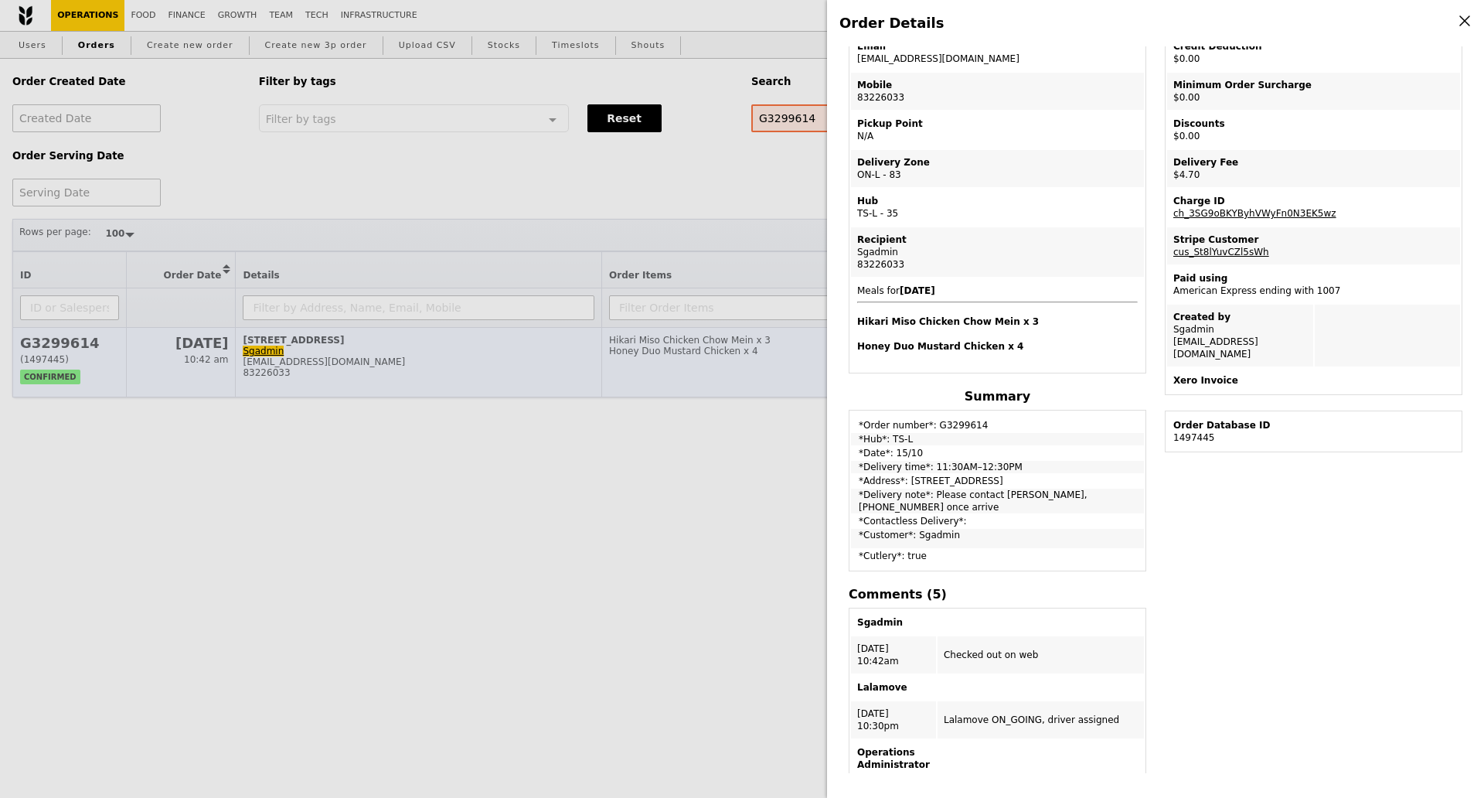
scroll to position [97, 0]
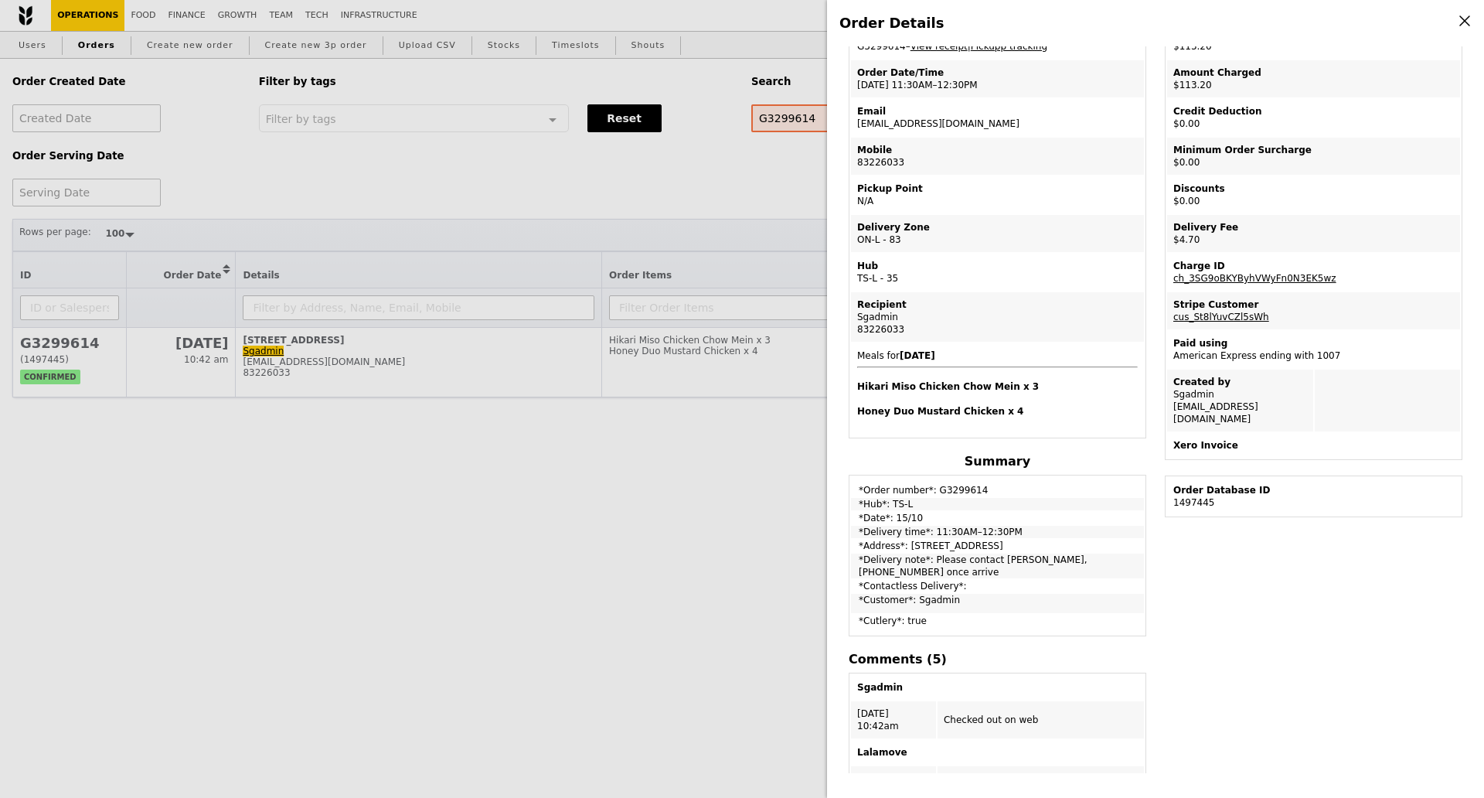
click at [170, 495] on div "Order Details Edit order Changelog Cancel Order ID G3299614 – View receipt | Pi…" at bounding box center [742, 399] width 1484 height 798
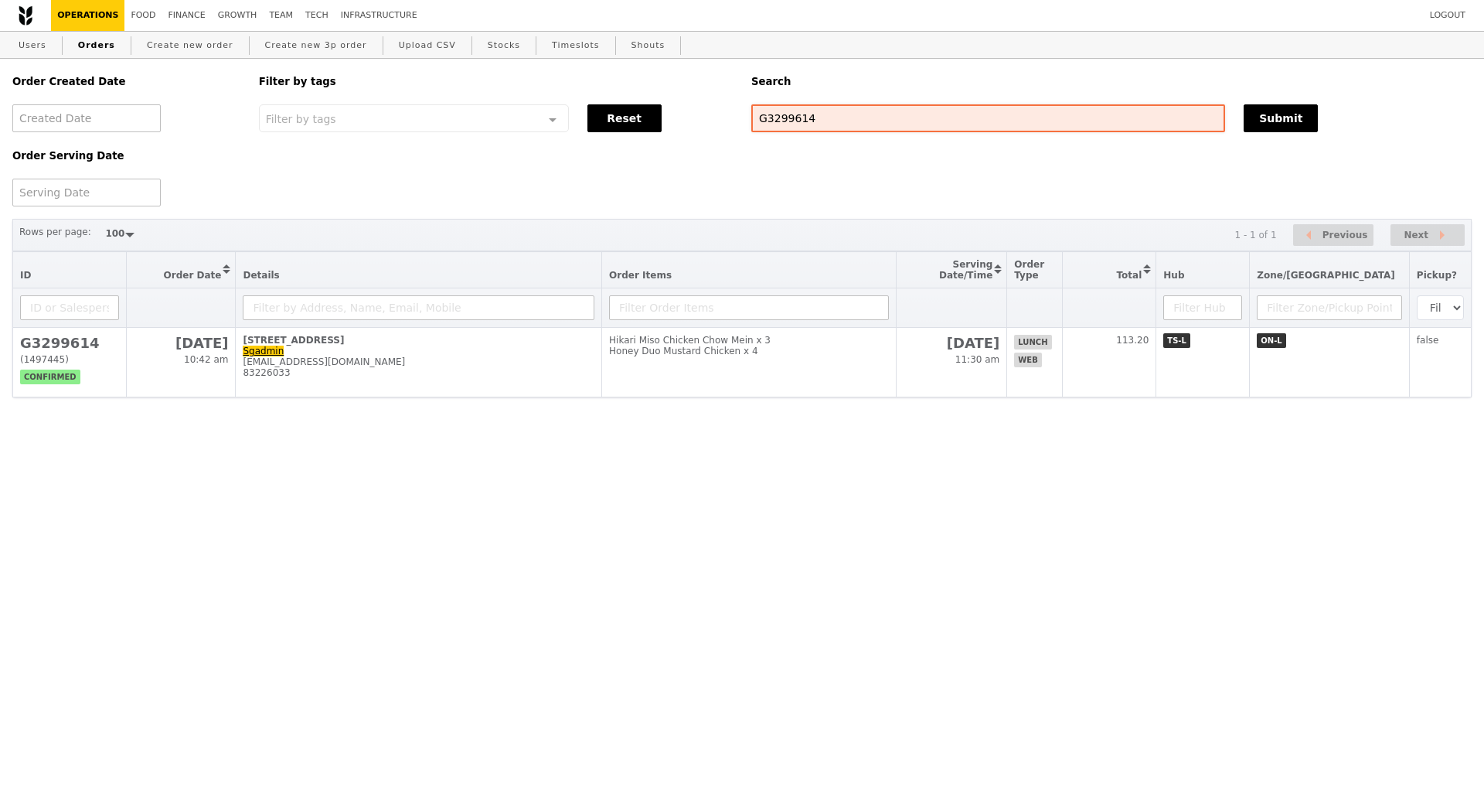
scroll to position [162, 0]
click at [779, 117] on input "G3299614" at bounding box center [988, 118] width 474 height 28
paste input "301746"
type input "G3301746"
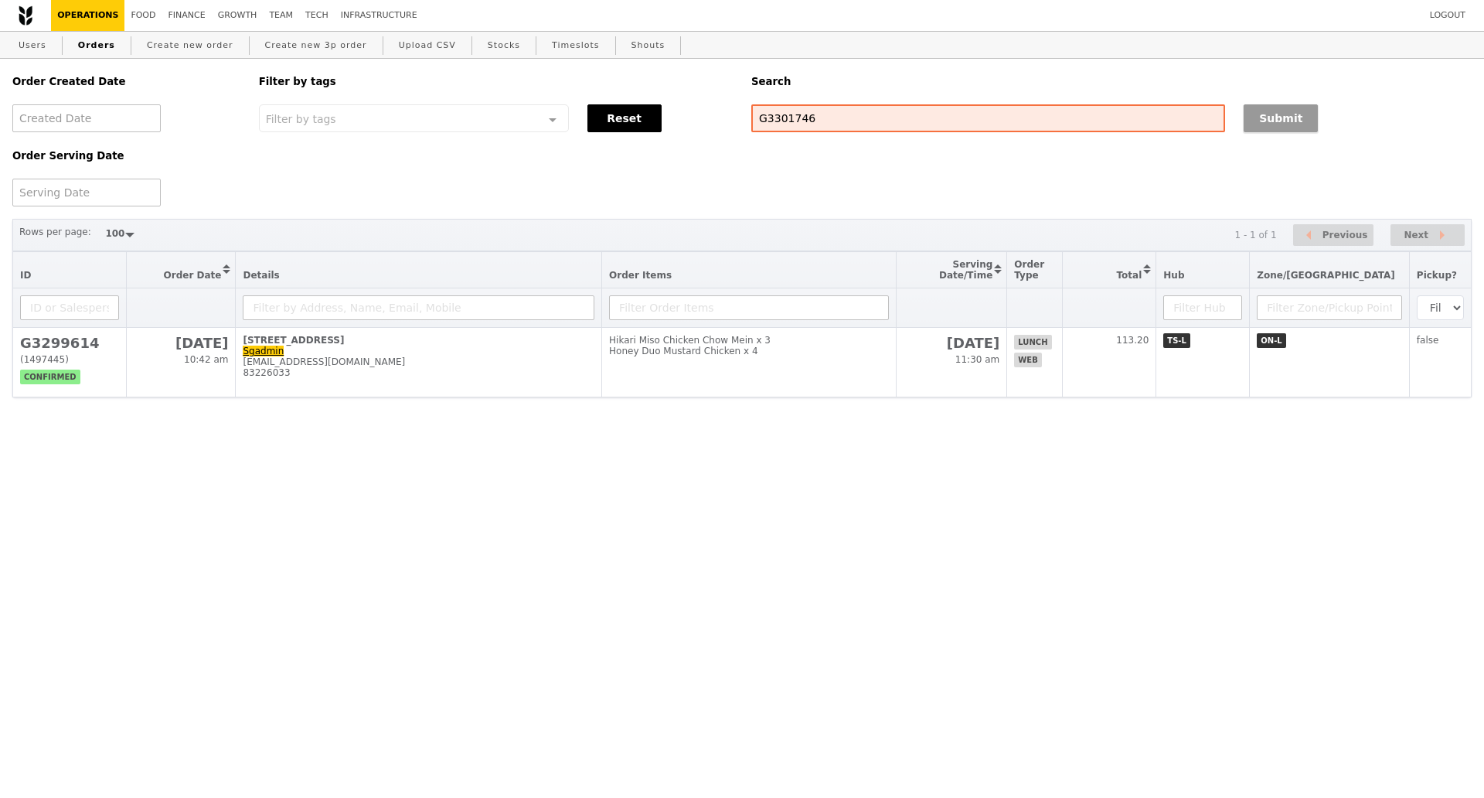
click at [1254, 110] on button "Submit" at bounding box center [1281, 118] width 74 height 28
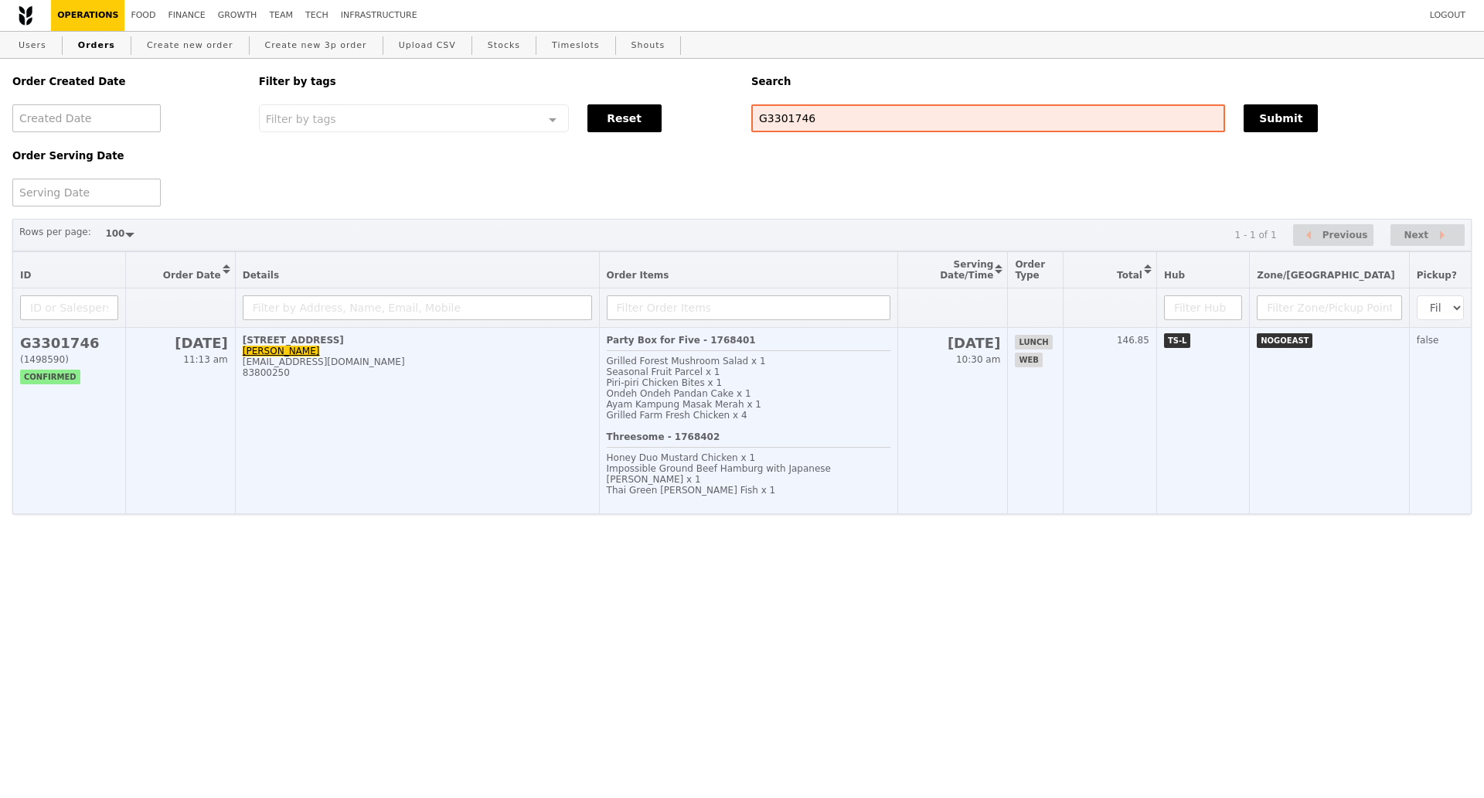
click at [383, 465] on td "50 Alps Avenue, #04-01 Renee renee_dexavier@yahoo.com 83800250" at bounding box center [417, 421] width 364 height 186
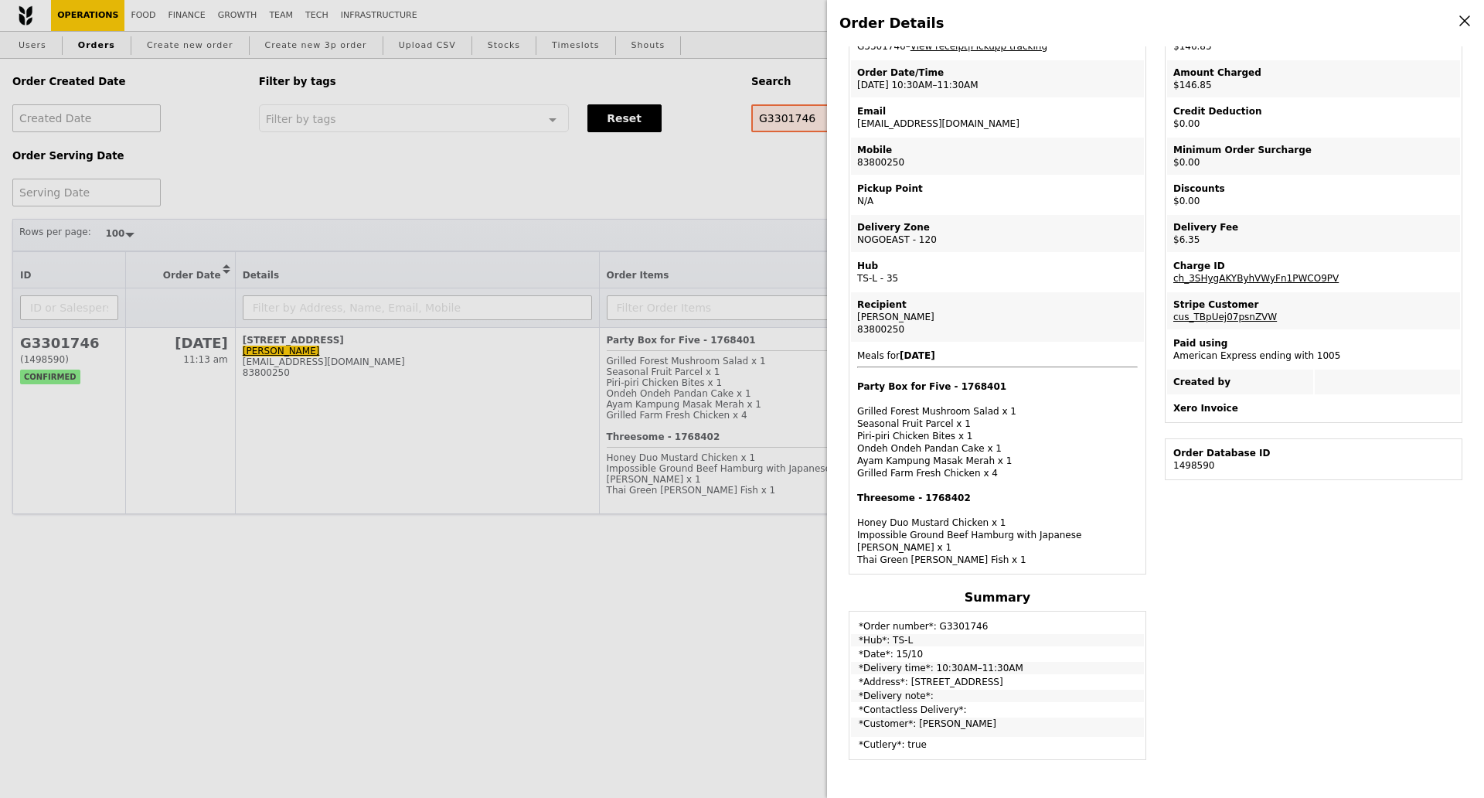
click at [701, 618] on div "Order Details Edit order Changelog Cancel Order ID G3301746 – View receipt | Pi…" at bounding box center [742, 399] width 1484 height 798
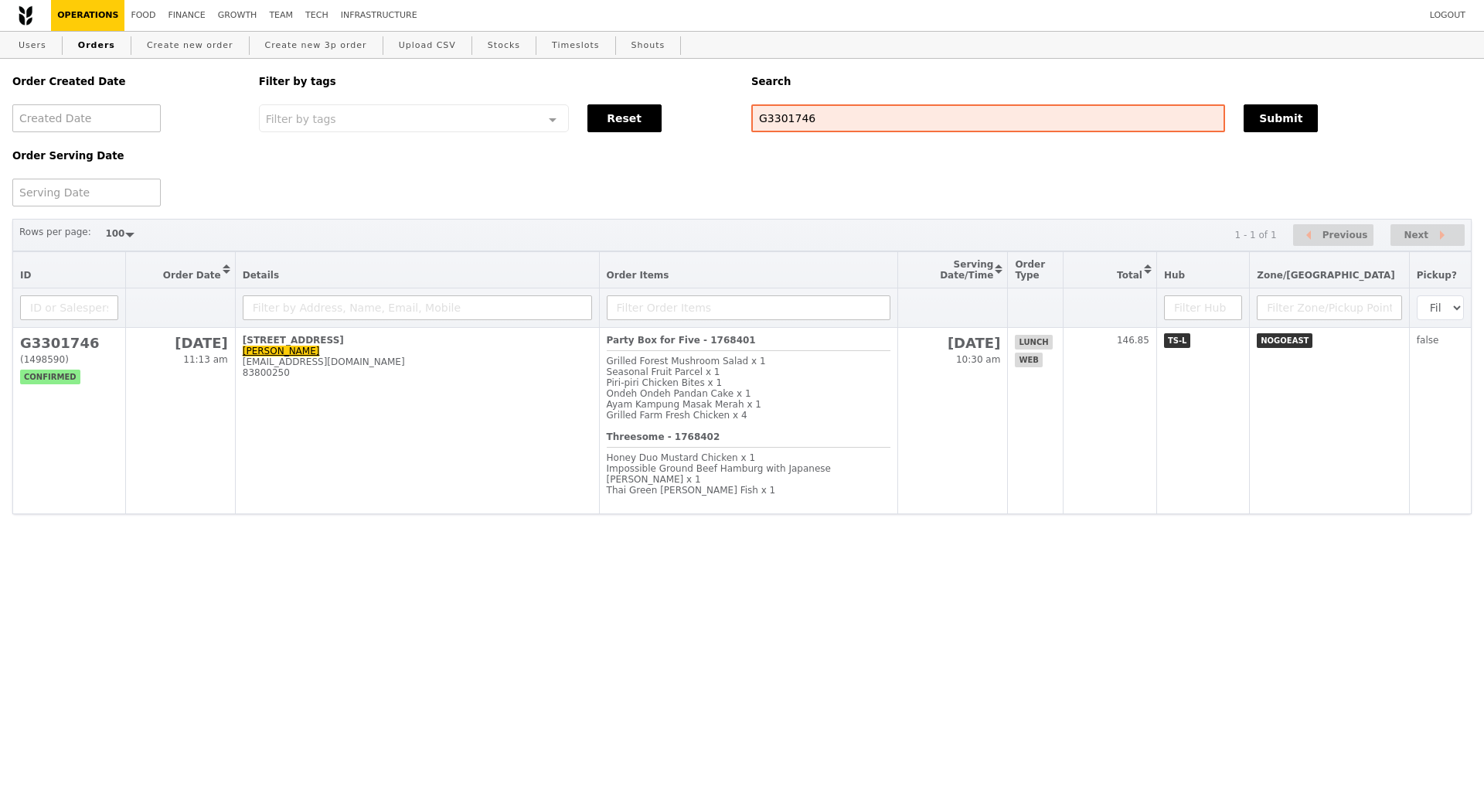
scroll to position [162, 0]
click at [1451, 576] on html "Logout Operations Food Finance Growth Team Tech Infrastructure Users Orders Cre…" at bounding box center [742, 288] width 1484 height 576
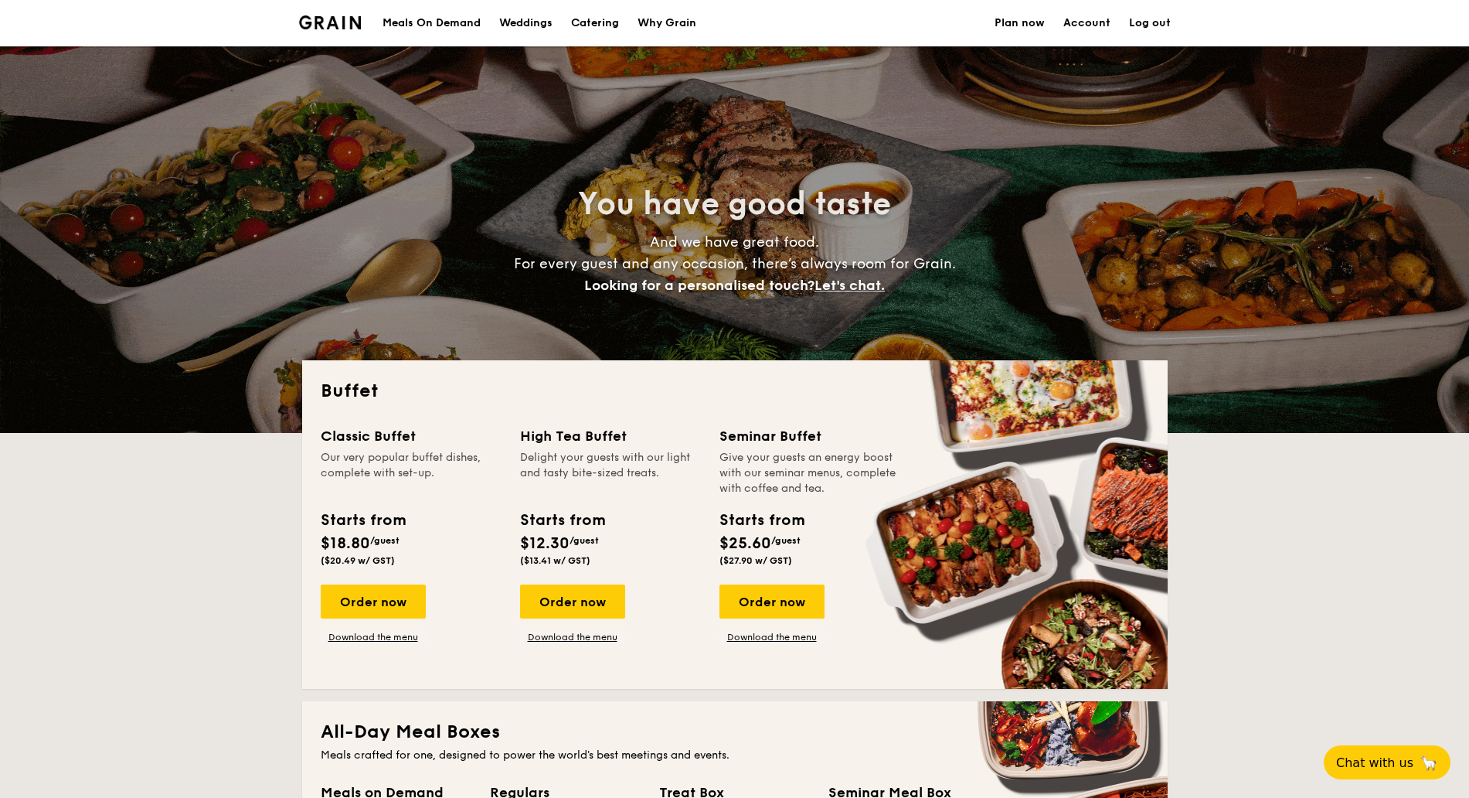
select select
